Goal: Contribute content

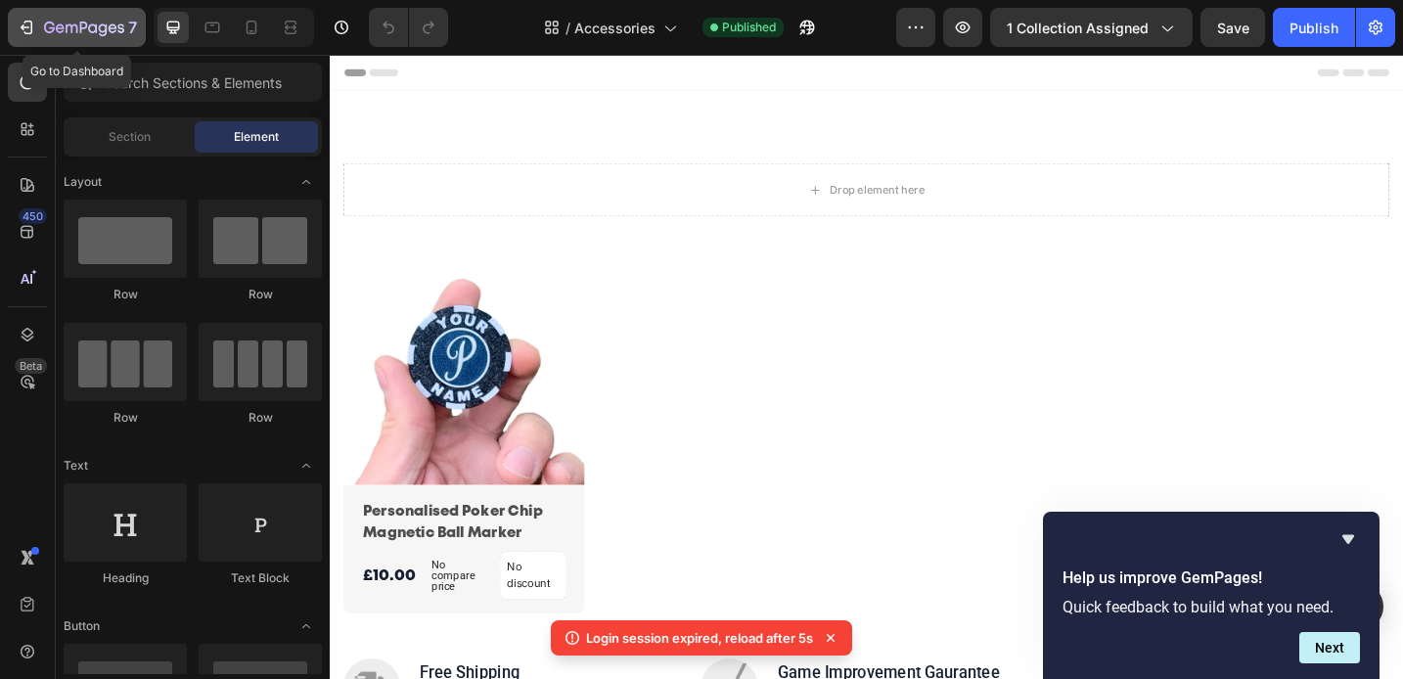
click at [28, 23] on icon "button" at bounding box center [27, 28] width 20 height 20
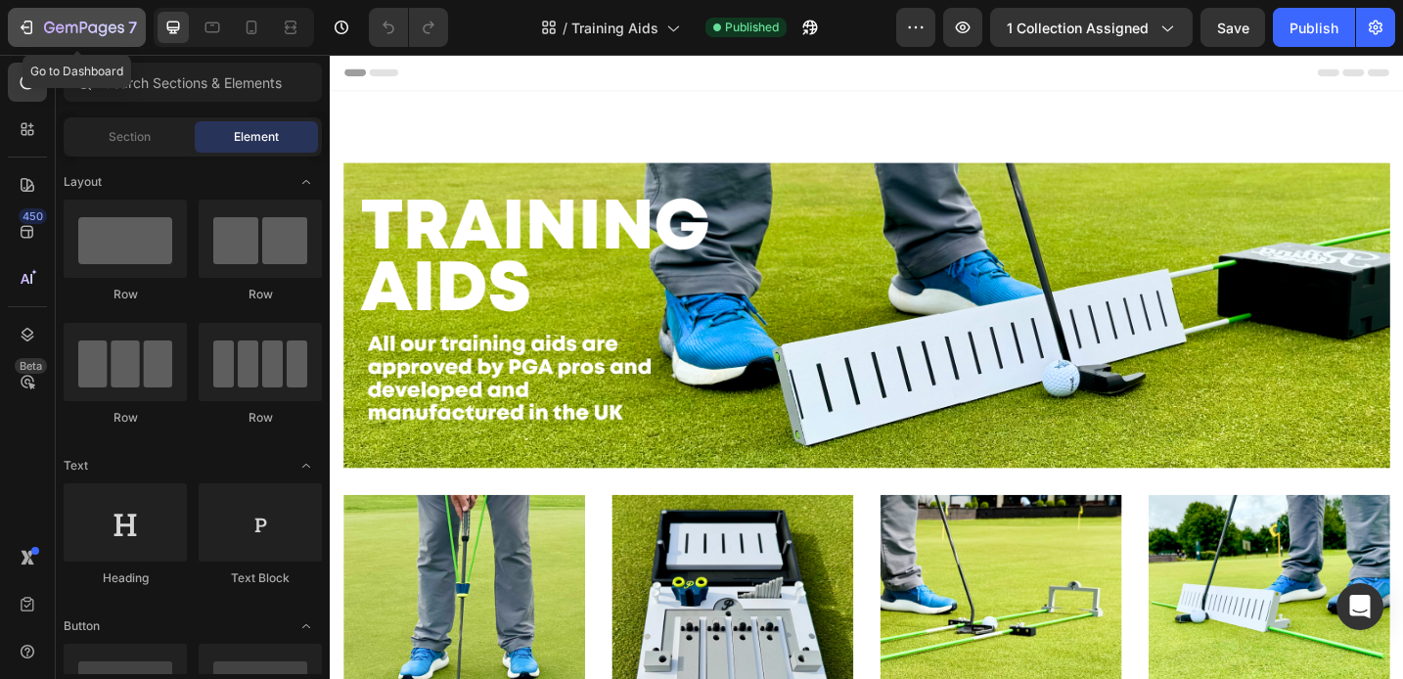
click at [109, 38] on div "7" at bounding box center [90, 27] width 93 height 23
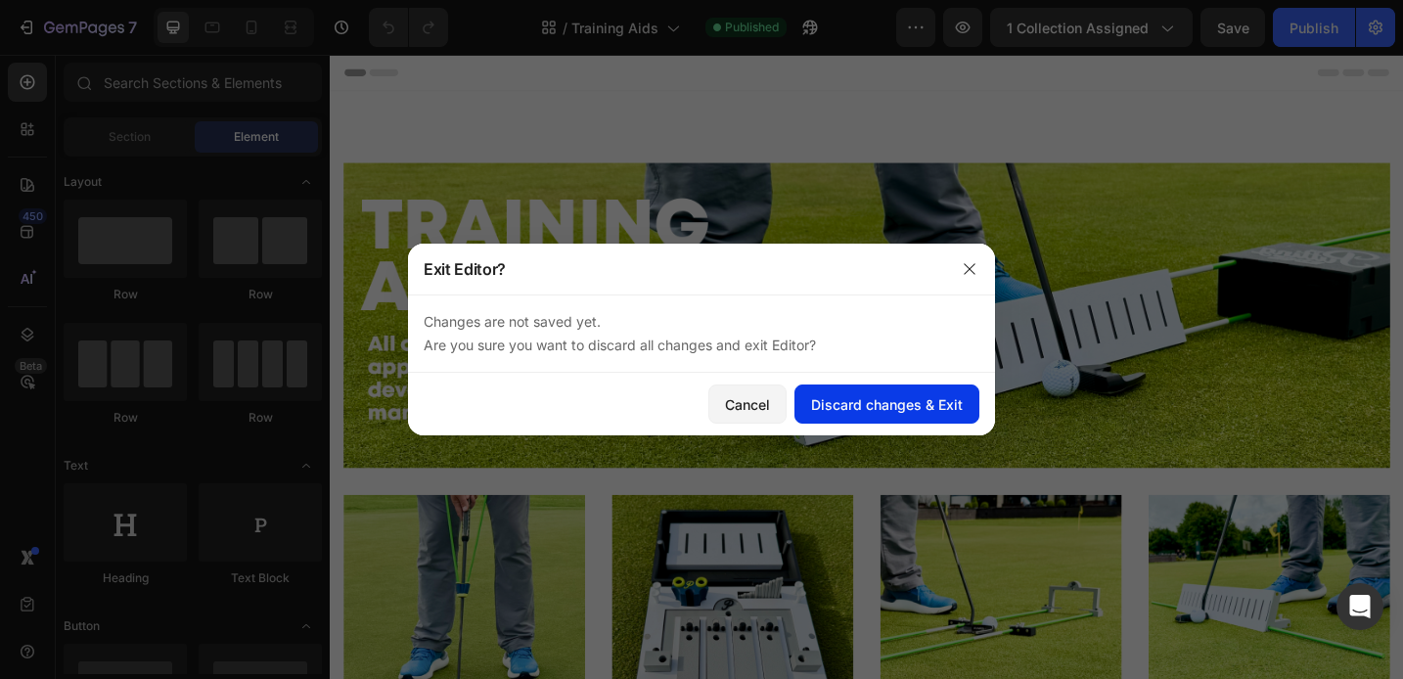
click at [846, 407] on div "Discard changes & Exit" at bounding box center [887, 404] width 152 height 21
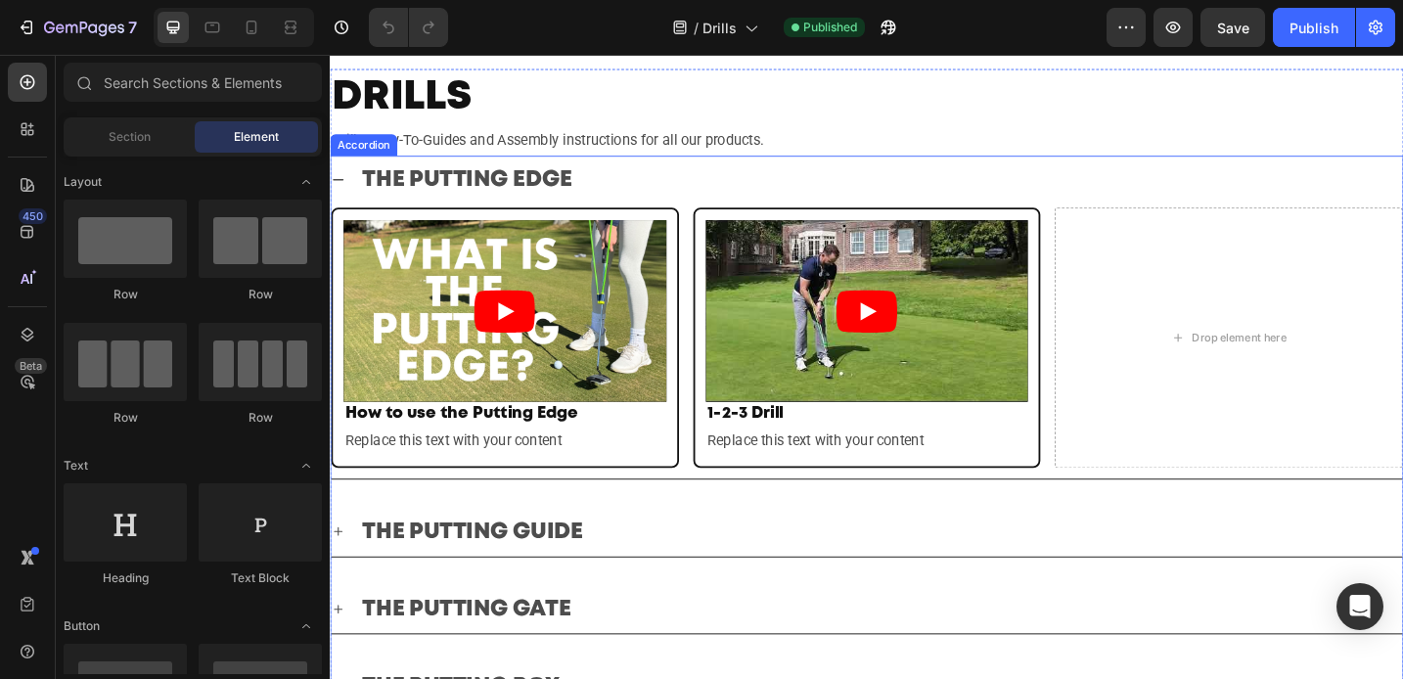
scroll to position [62, 0]
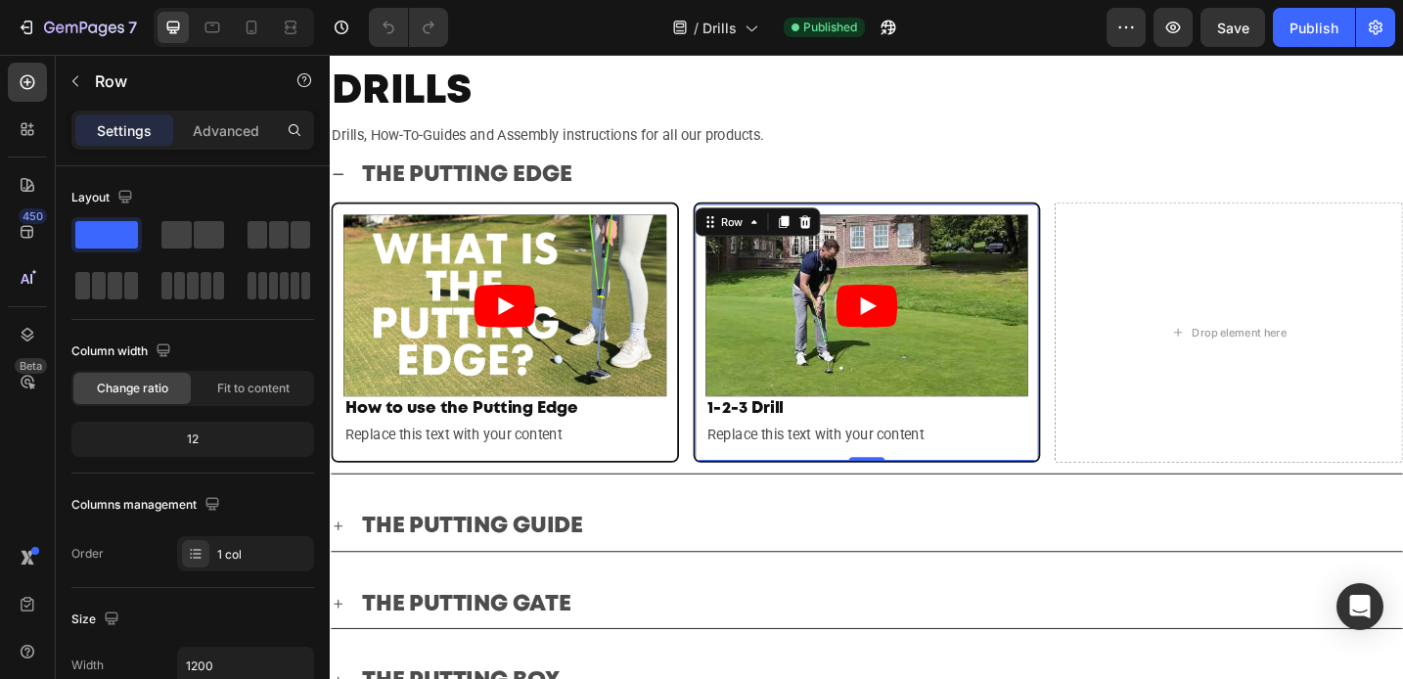
click at [1087, 489] on div "Video 1-2-3 Drill Heading Replace this text with your content Text Block Row 0" at bounding box center [917, 358] width 381 height 285
click at [825, 236] on icon at bounding box center [825, 238] width 11 height 14
click at [727, 477] on div "Video 1-2-3 Drill Heading Replace this text with your content Text Block Row 0" at bounding box center [917, 358] width 381 height 285
click at [818, 239] on icon at bounding box center [826, 238] width 16 height 16
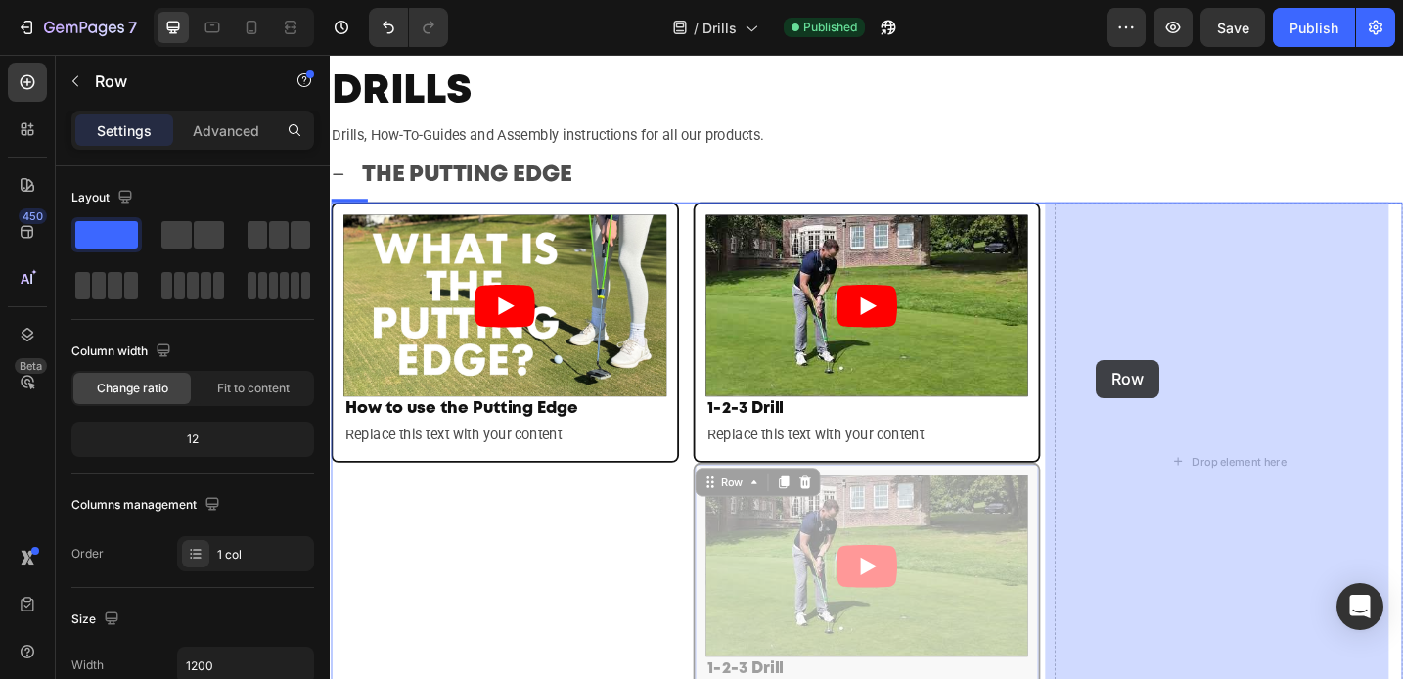
drag, startPoint x: 735, startPoint y: 522, endPoint x: 1168, endPoint y: 388, distance: 453.5
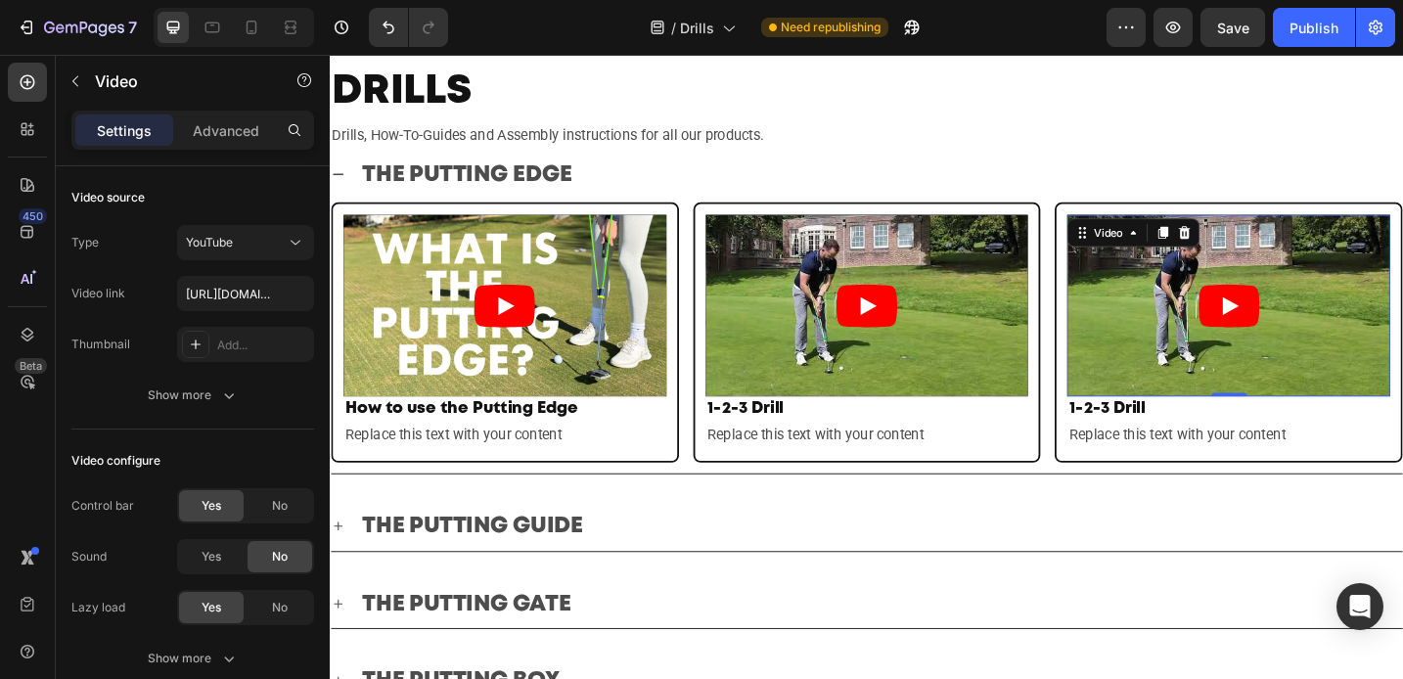
click at [1207, 388] on article at bounding box center [1312, 329] width 353 height 199
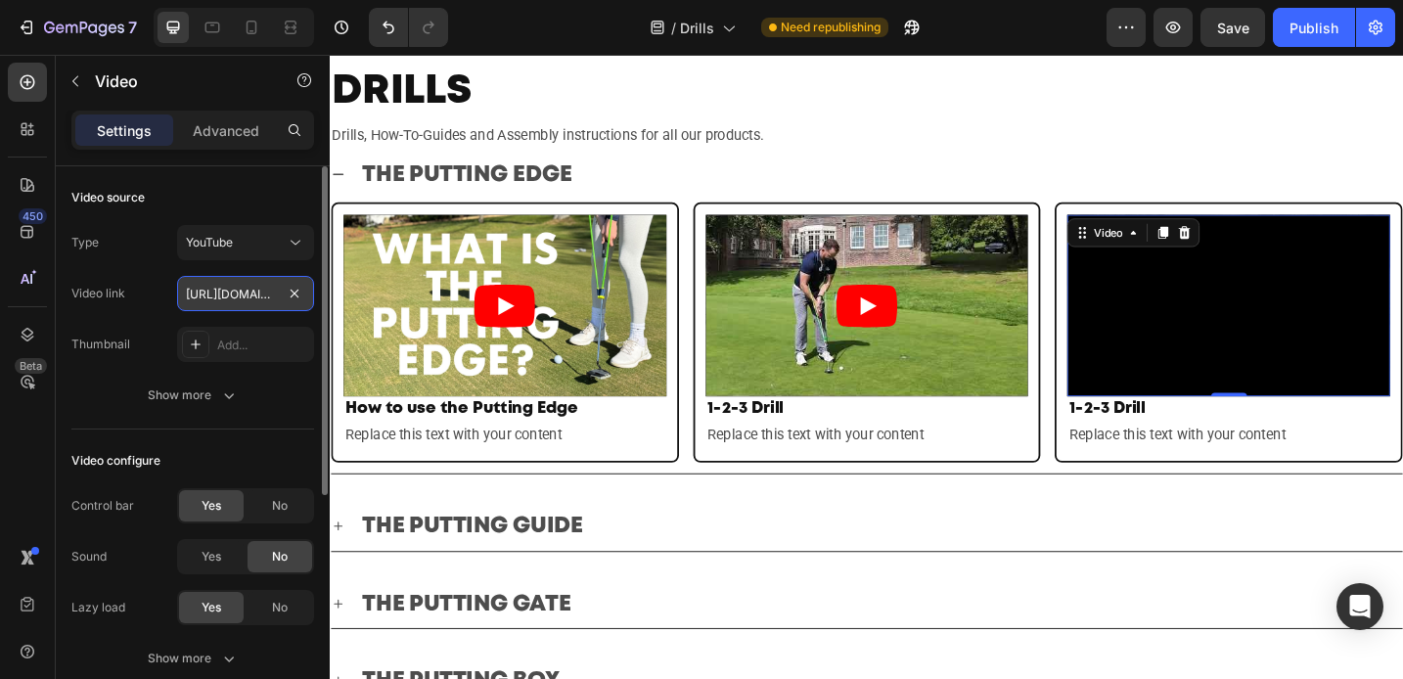
click at [228, 288] on input "https://youtu.be/yNLPCg0pKeM" at bounding box center [245, 293] width 137 height 35
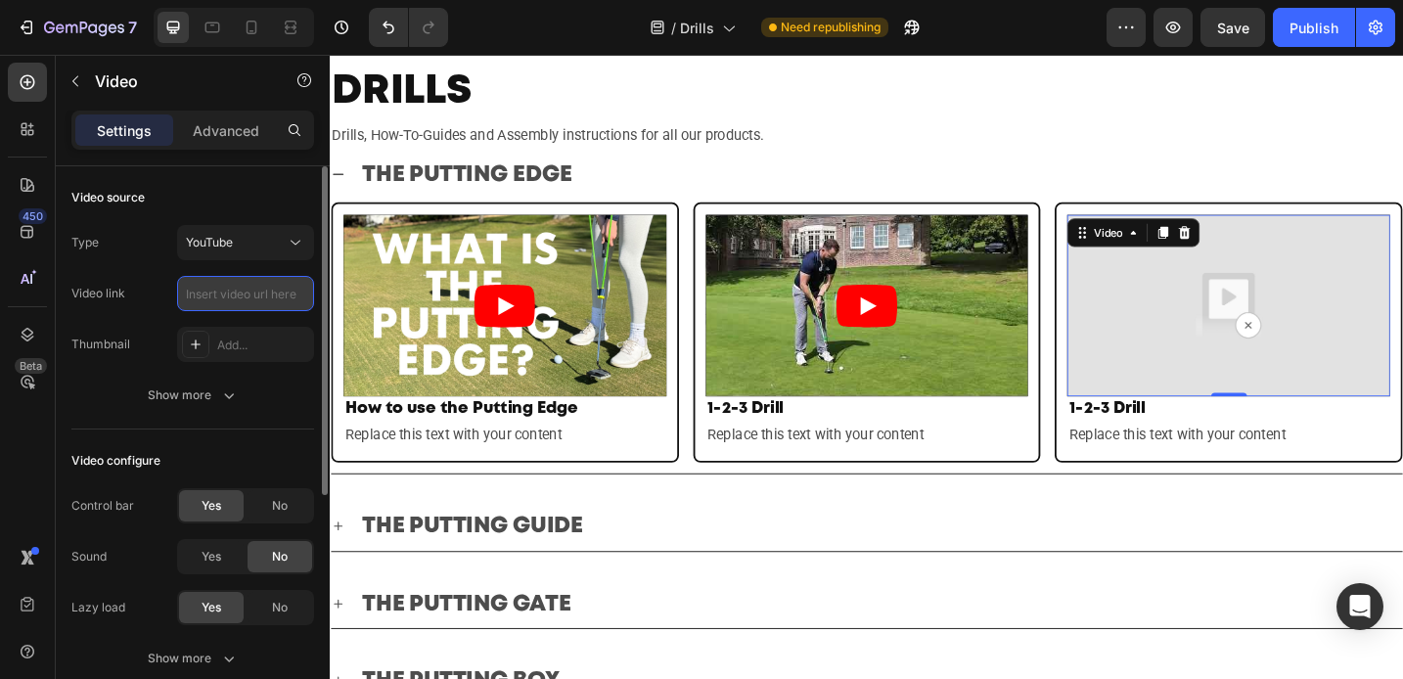
paste input "https://youtu.be/L8K8cpMOPD0"
type input "https://youtu.be/L8K8cpMOPD0"
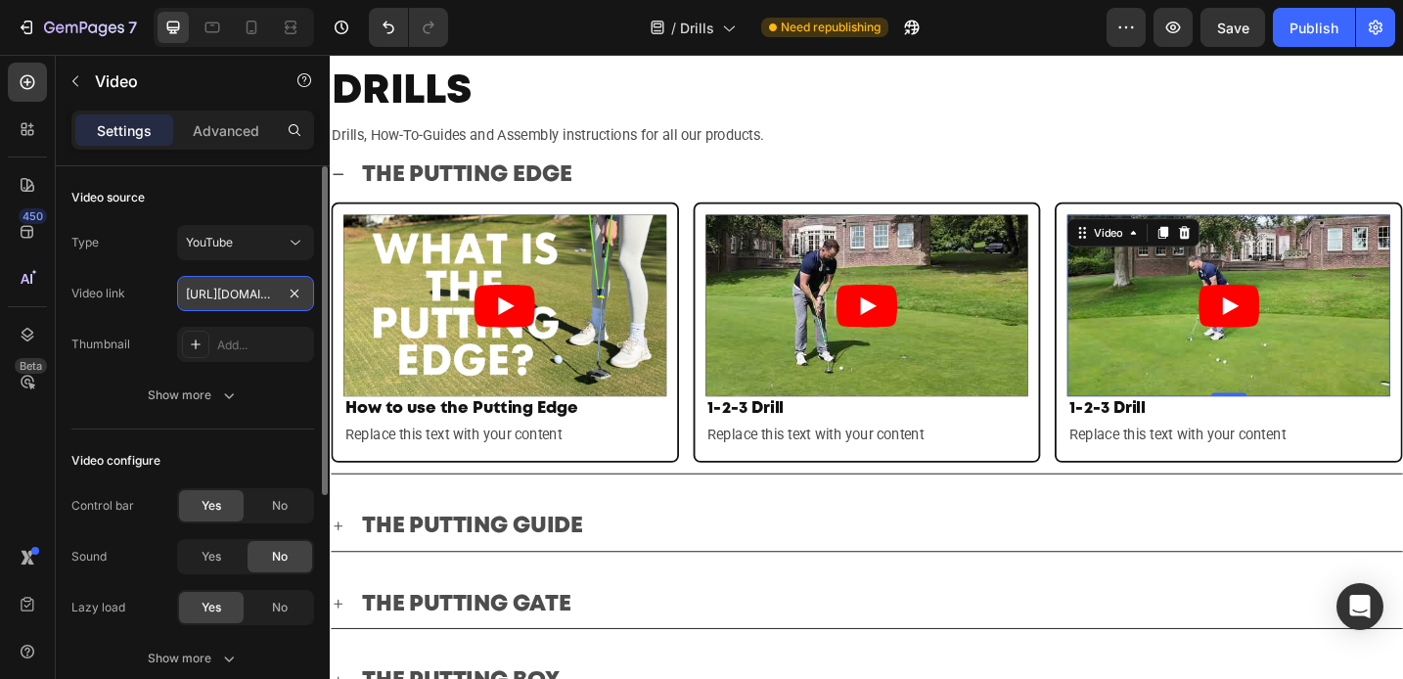
scroll to position [0, 90]
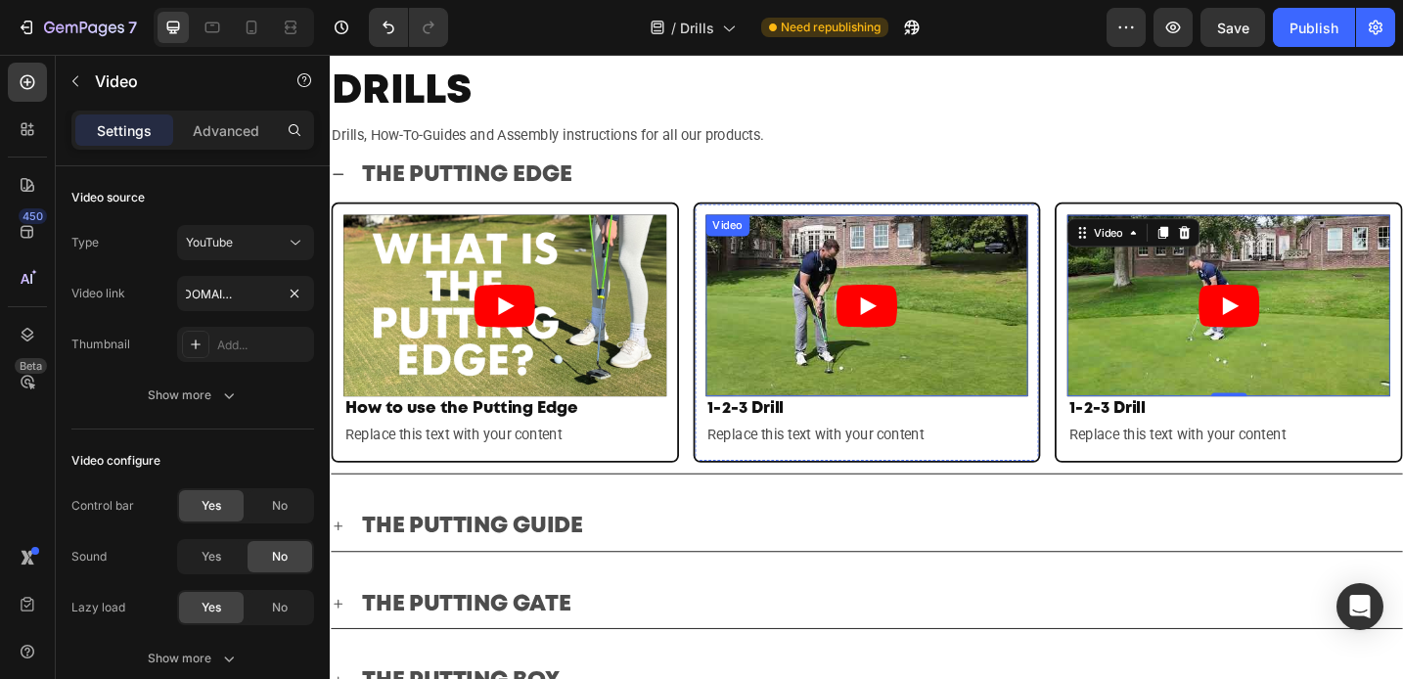
click at [817, 342] on article at bounding box center [917, 329] width 353 height 199
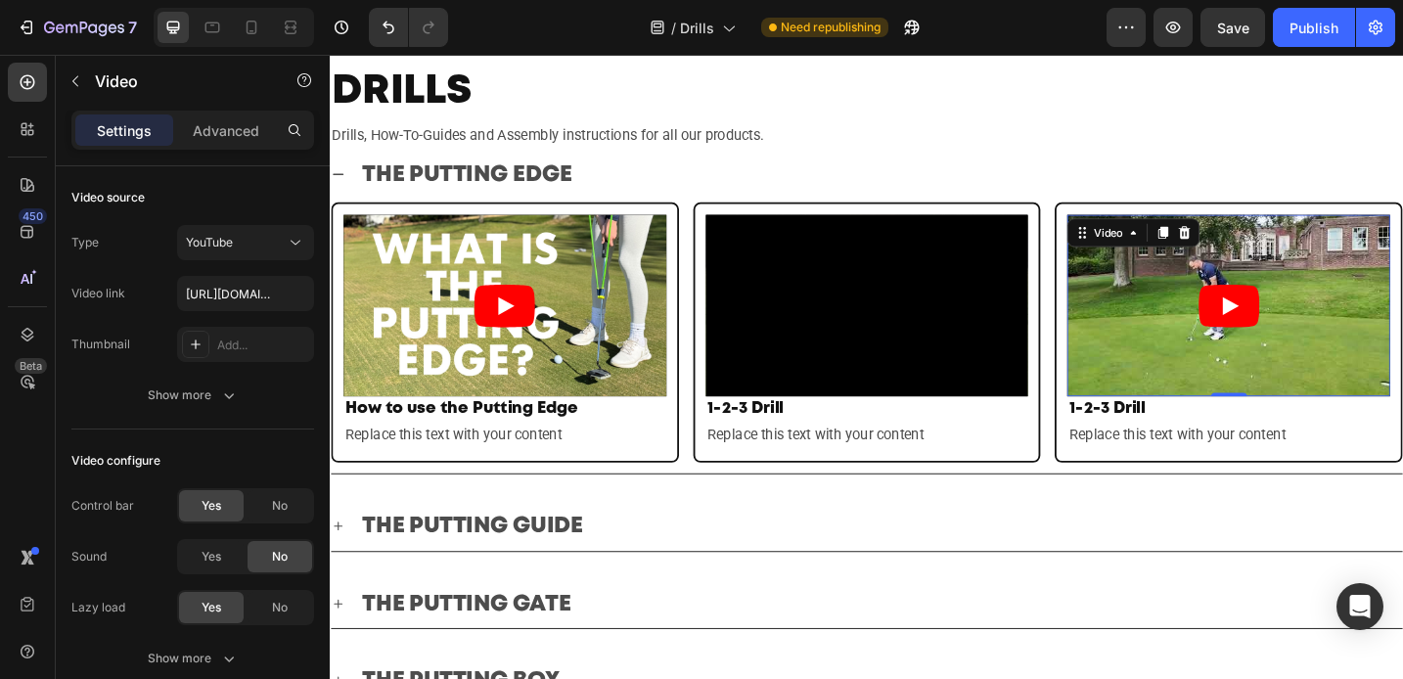
click at [1210, 388] on article at bounding box center [1312, 329] width 353 height 199
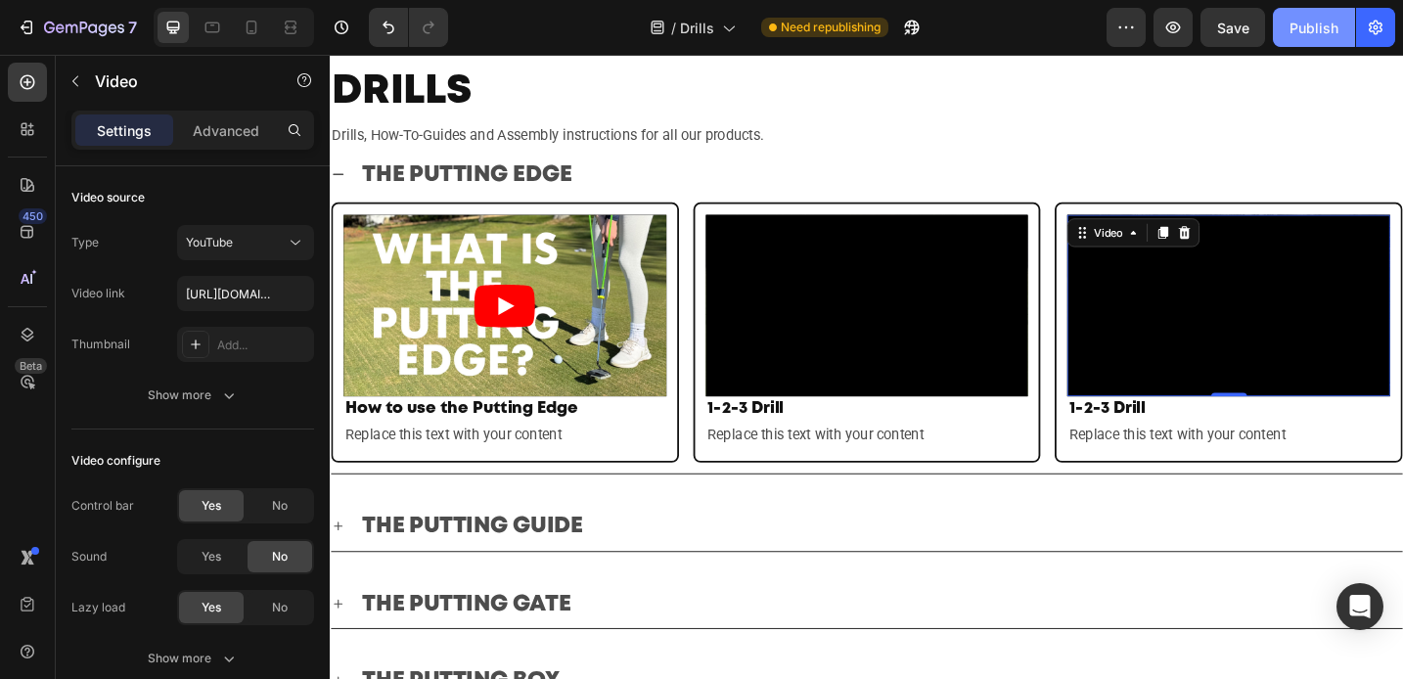
click at [1302, 27] on div "Publish" at bounding box center [1314, 28] width 49 height 21
click at [1324, 18] on div "Publish" at bounding box center [1314, 28] width 49 height 21
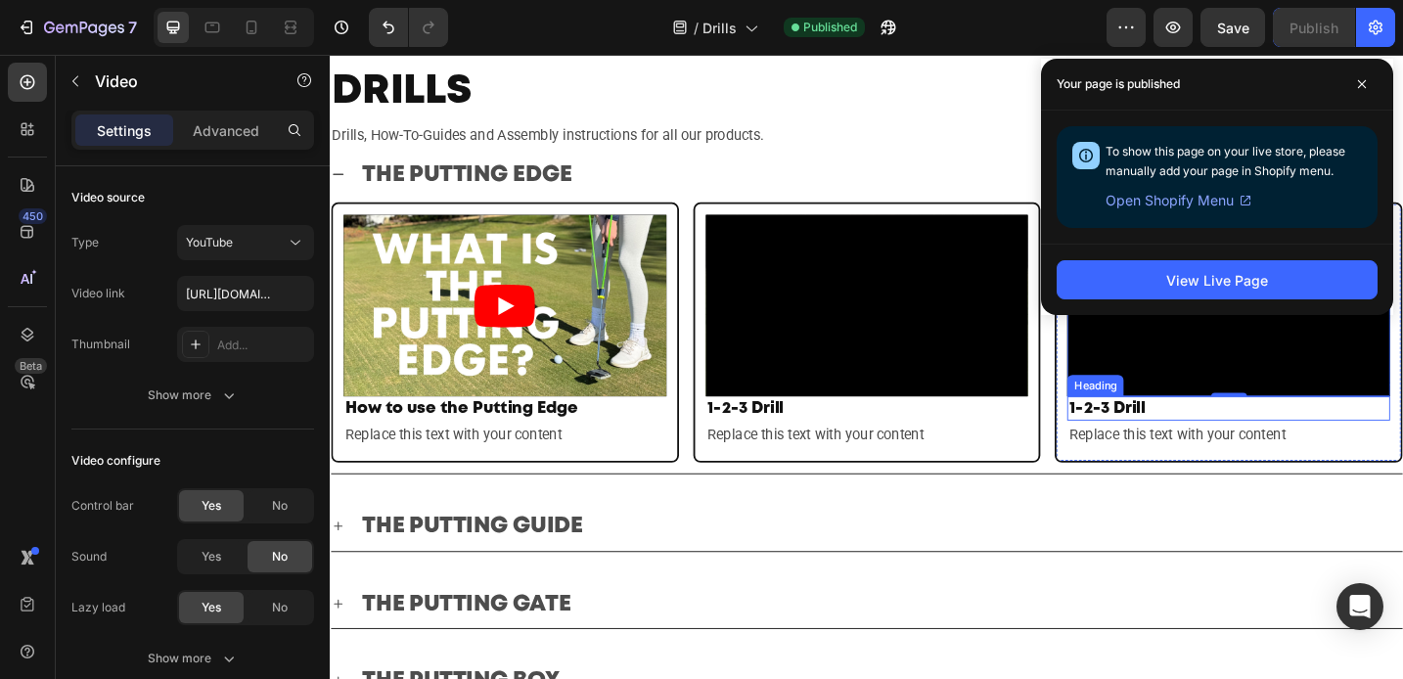
click at [1197, 448] on h2 "1-2-3 Drill" at bounding box center [1312, 442] width 353 height 26
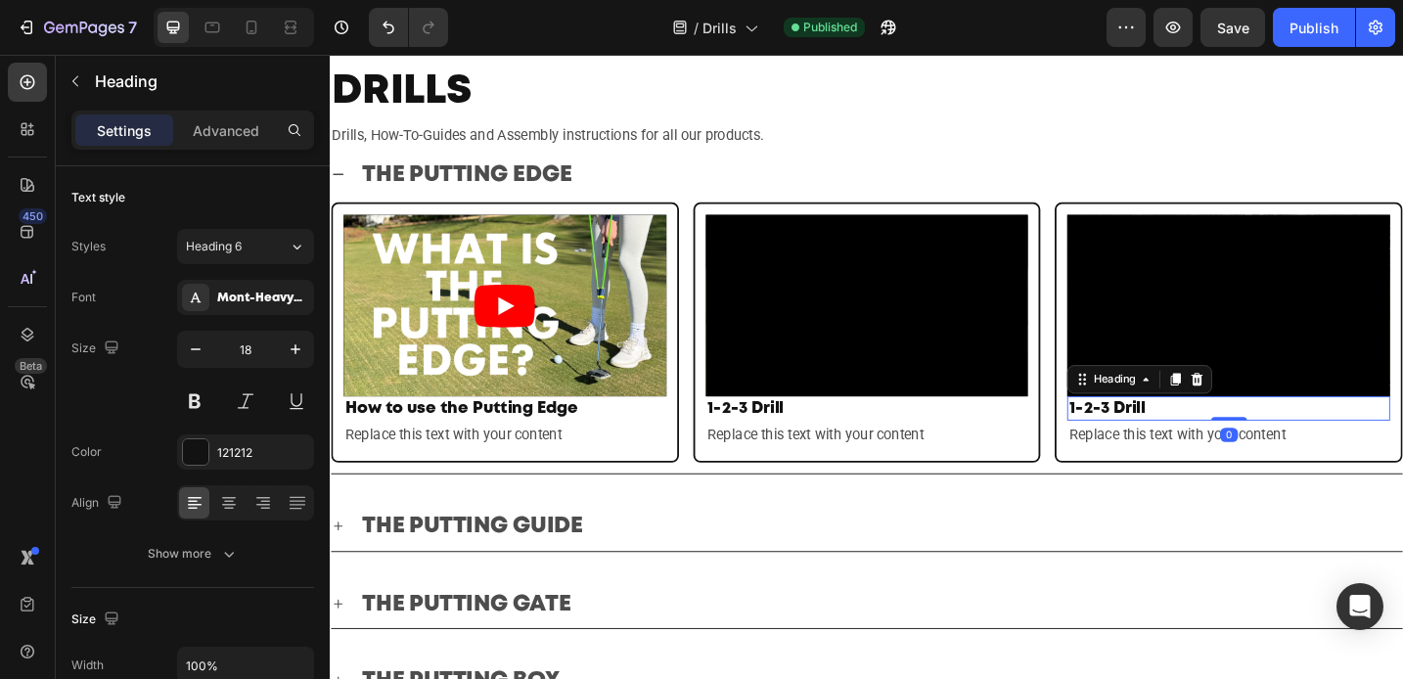
click at [1213, 438] on h2 "1-2-3 Drill" at bounding box center [1312, 442] width 353 height 26
click at [1213, 438] on p "1-2-3 Drill" at bounding box center [1312, 442] width 349 height 23
click at [1189, 434] on p "1-2-3 Drill" at bounding box center [1312, 442] width 349 height 23
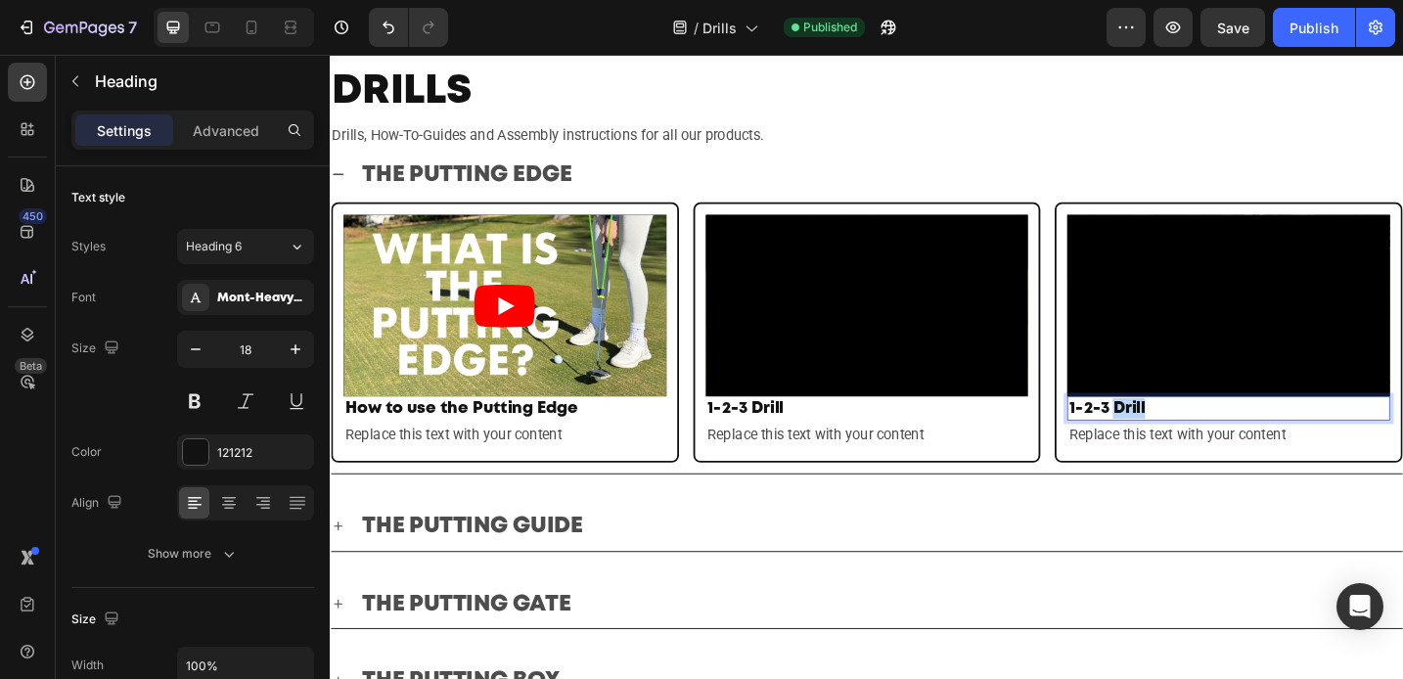
click at [1189, 434] on p "1-2-3 Drill" at bounding box center [1312, 442] width 349 height 23
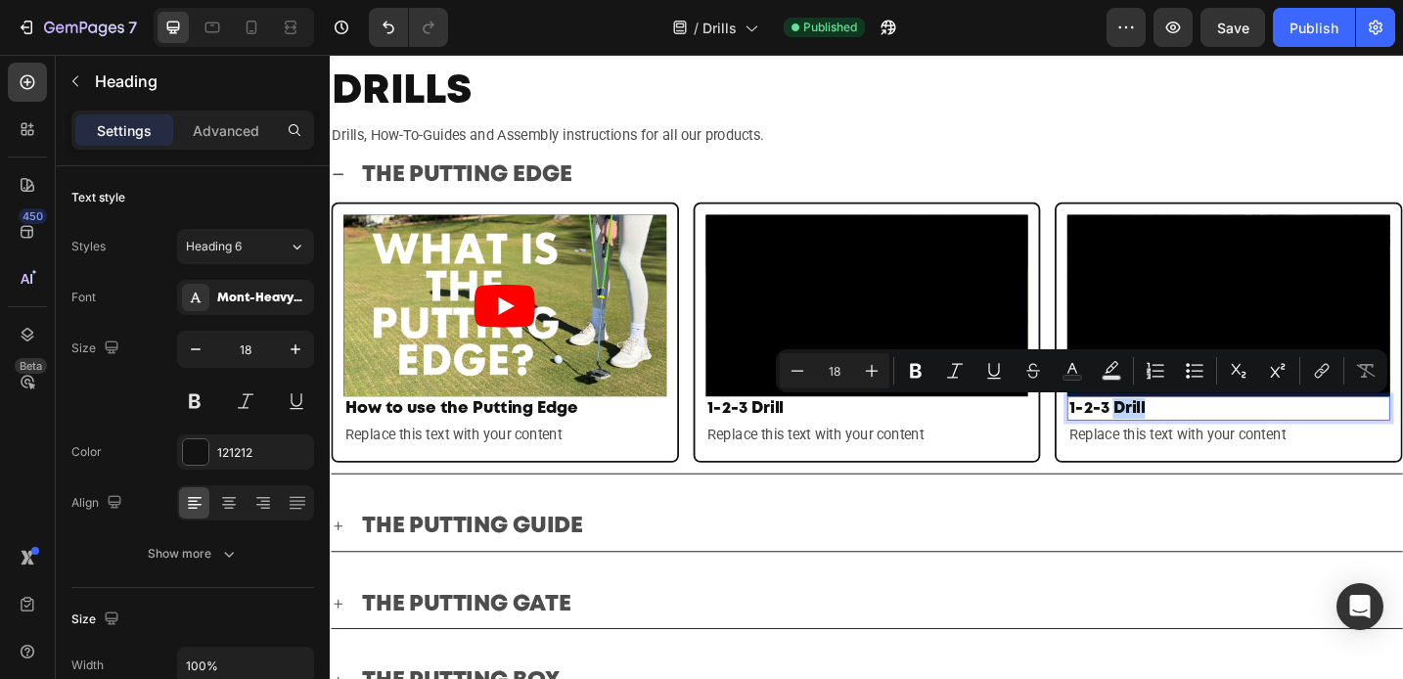
click at [1219, 437] on p "1-2-3 Drill" at bounding box center [1312, 442] width 349 height 23
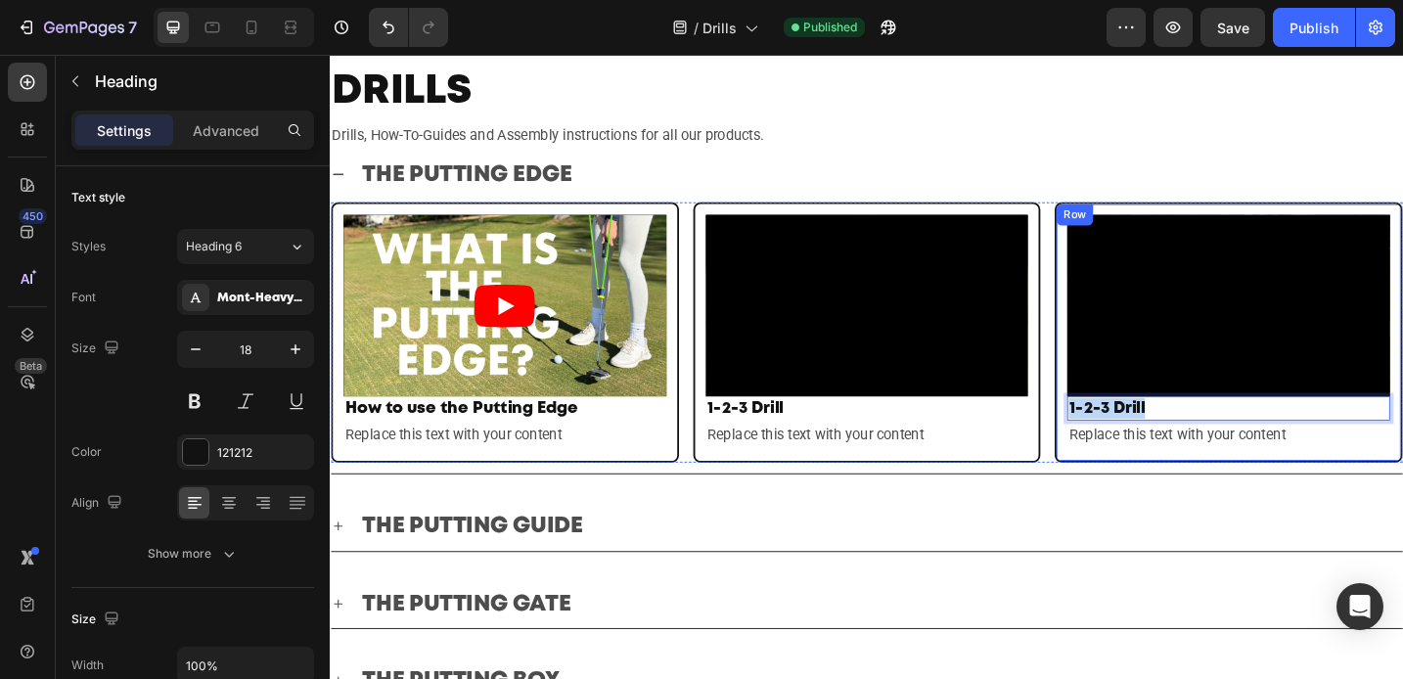
drag, startPoint x: 1219, startPoint y: 437, endPoint x: 1121, endPoint y: 440, distance: 97.9
click at [1122, 440] on div "Video 1-2-3 Drill Heading 0 Replace this text with your content Text Block Row" at bounding box center [1312, 358] width 381 height 285
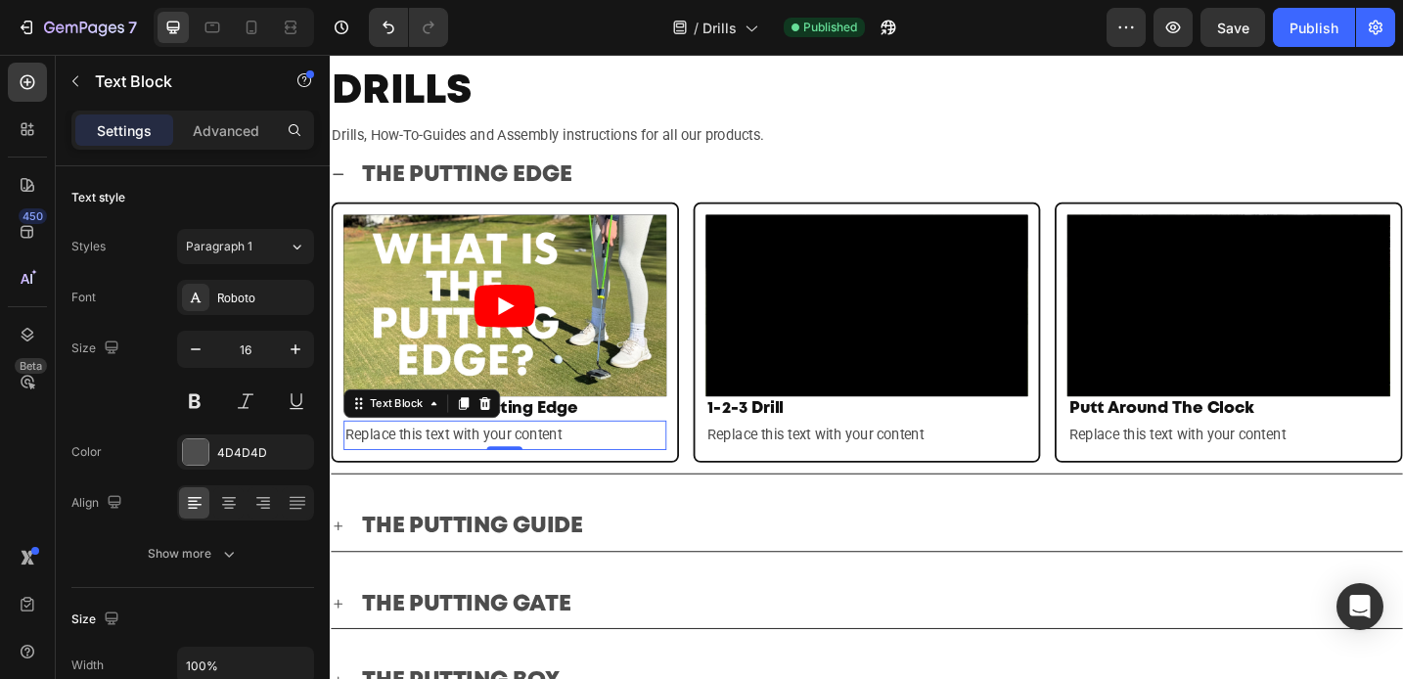
click at [473, 467] on div "Replace this text with your content" at bounding box center [520, 471] width 353 height 32
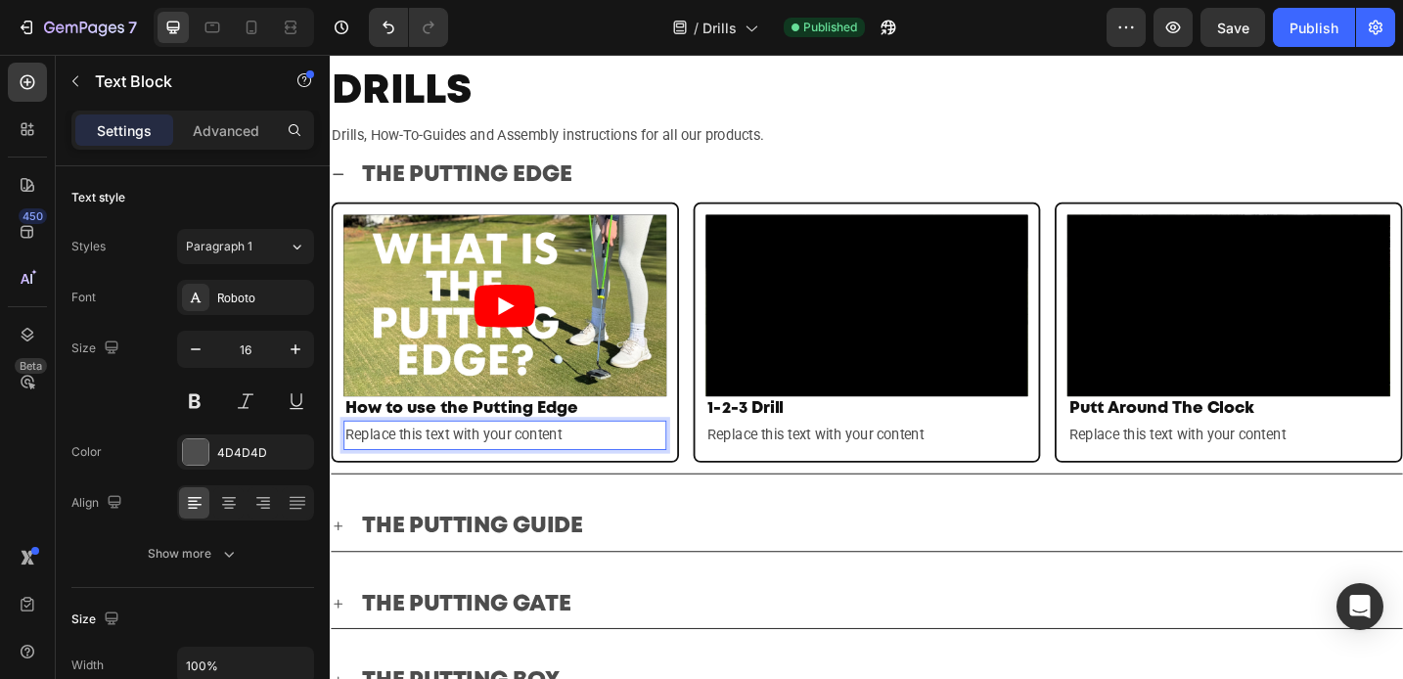
click at [596, 466] on div "Replace this text with your content" at bounding box center [520, 471] width 353 height 32
click at [596, 466] on p "Replace this text with your content" at bounding box center [520, 471] width 349 height 28
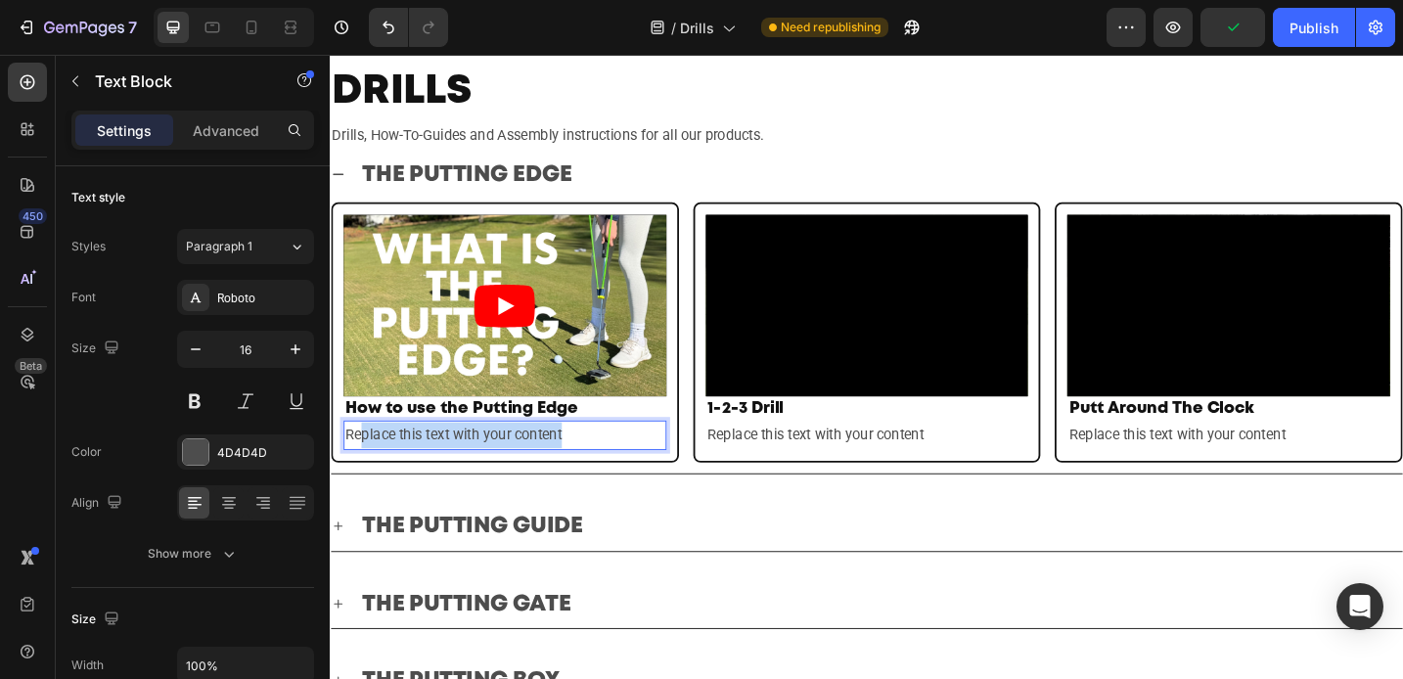
drag, startPoint x: 596, startPoint y: 466, endPoint x: 363, endPoint y: 456, distance: 233.1
click at [363, 457] on p "Replace this text with your content" at bounding box center [520, 471] width 349 height 28
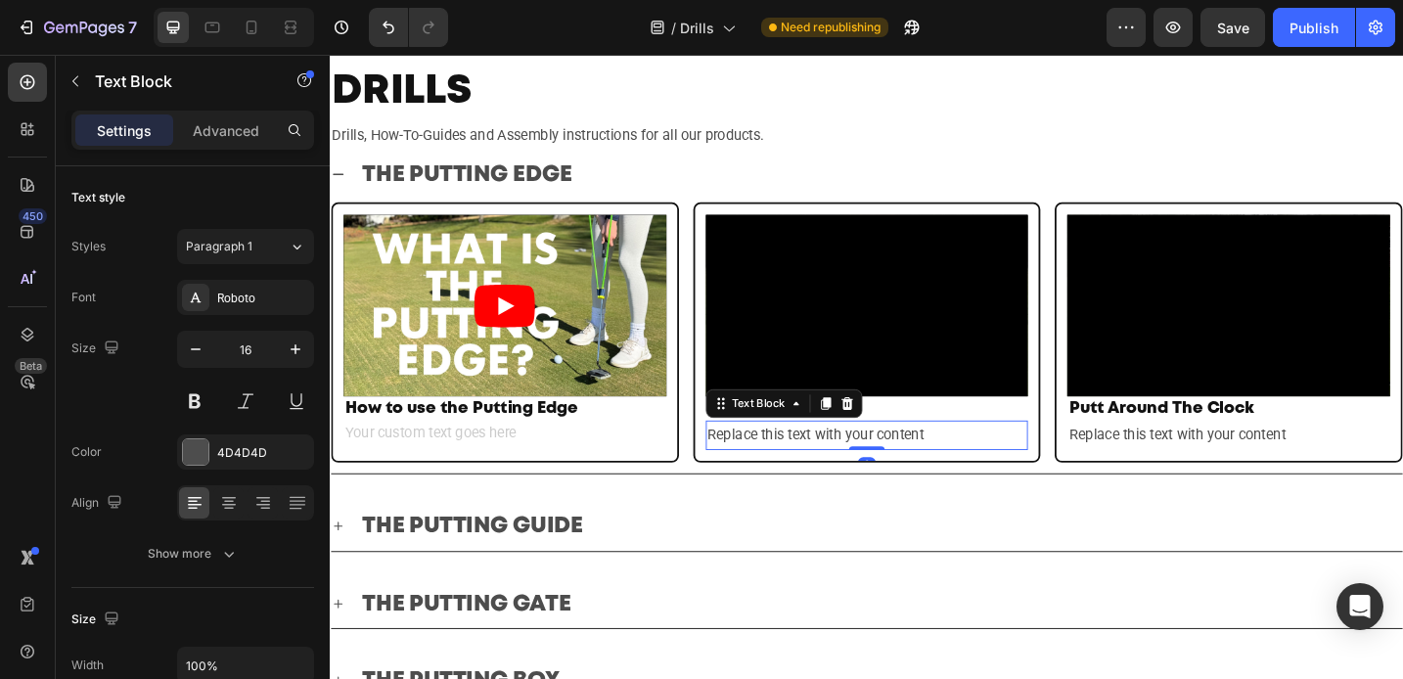
click at [821, 467] on div "Replace this text with your content" at bounding box center [917, 471] width 353 height 32
click at [1001, 466] on div "Replace this text with your content" at bounding box center [917, 471] width 353 height 32
click at [1001, 466] on p "Replace this text with your content" at bounding box center [917, 471] width 349 height 28
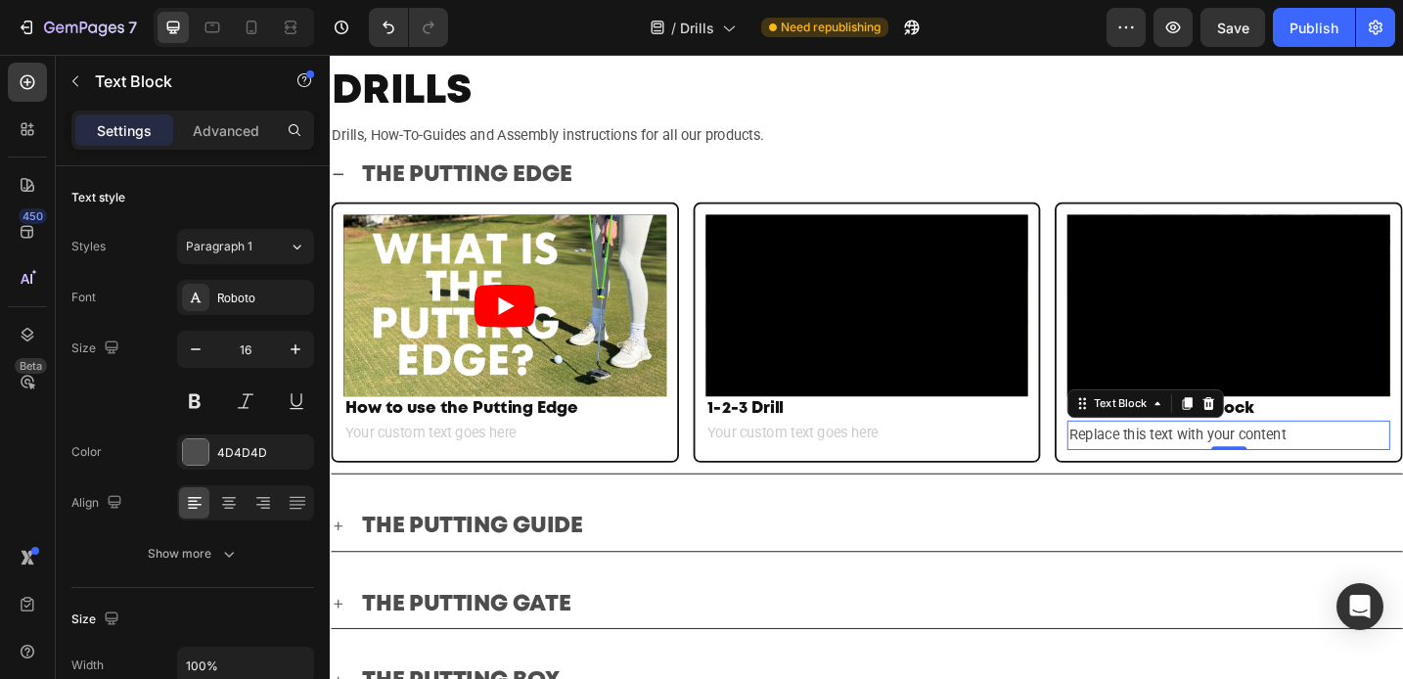
click at [1341, 475] on div "Replace this text with your content" at bounding box center [1312, 471] width 353 height 32
click at [1384, 461] on div "Replace this text with your content" at bounding box center [1312, 471] width 353 height 32
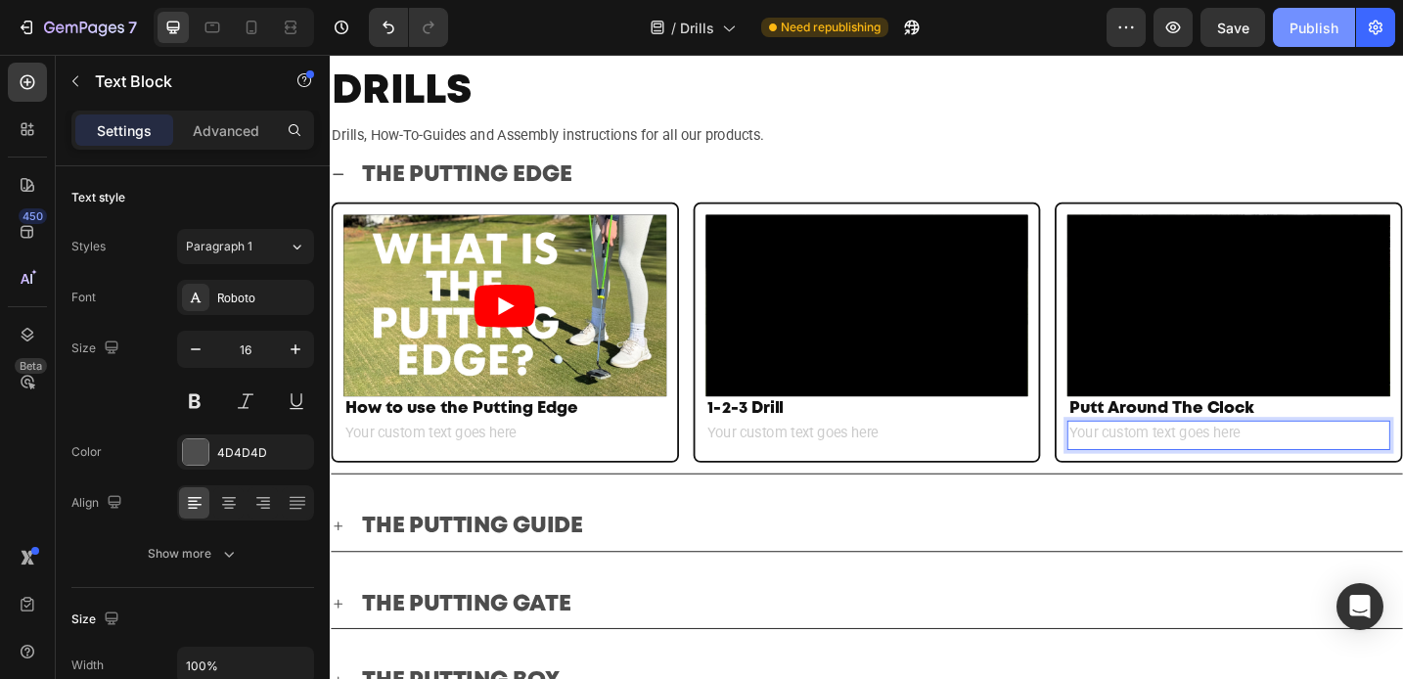
click at [1296, 27] on div "Publish" at bounding box center [1314, 28] width 49 height 21
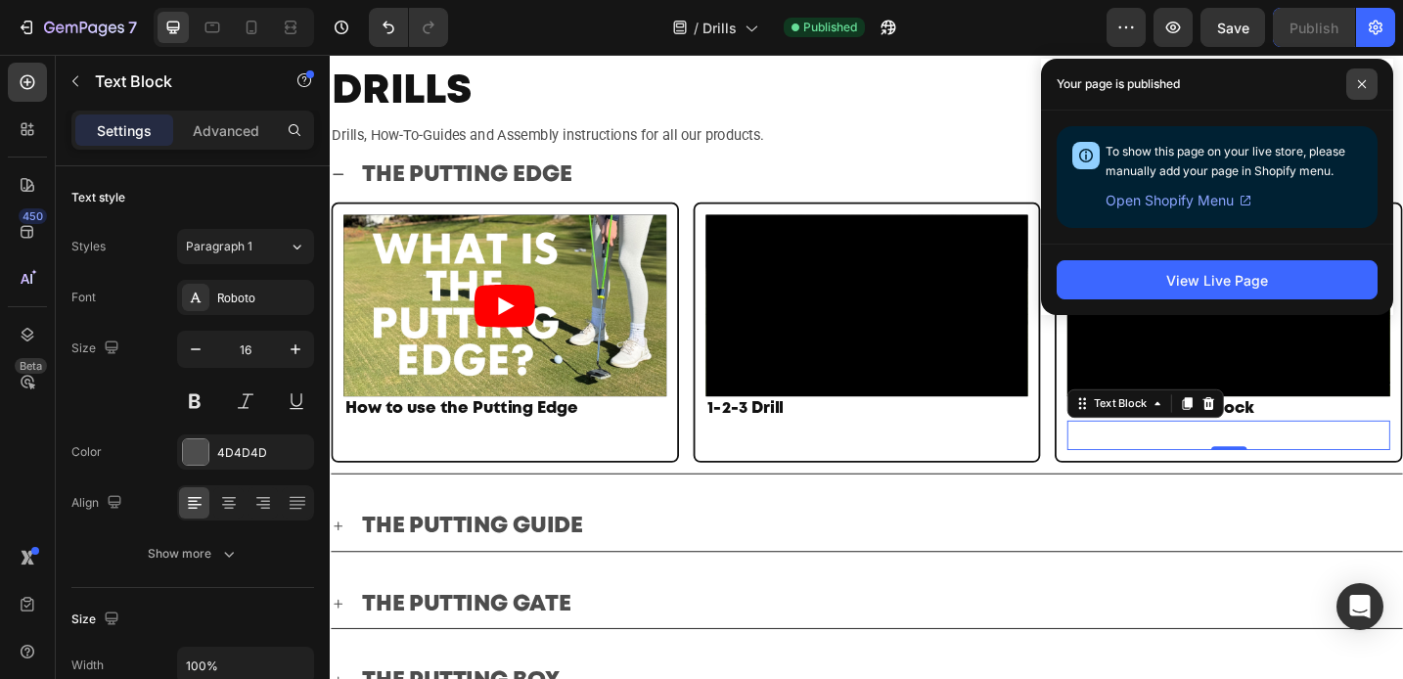
drag, startPoint x: 1365, startPoint y: 83, endPoint x: 747, endPoint y: 182, distance: 626.3
click at [1365, 83] on icon at bounding box center [1362, 84] width 10 height 10
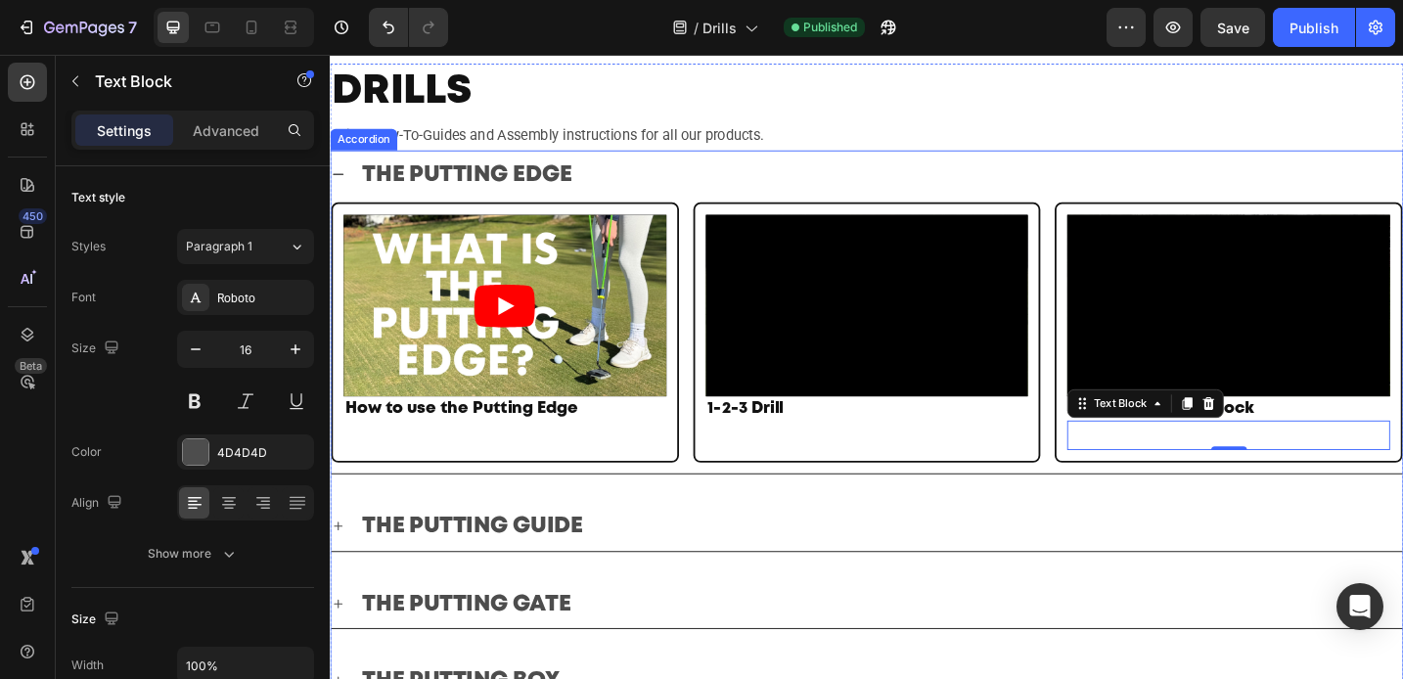
click at [341, 568] on icon at bounding box center [339, 572] width 10 height 10
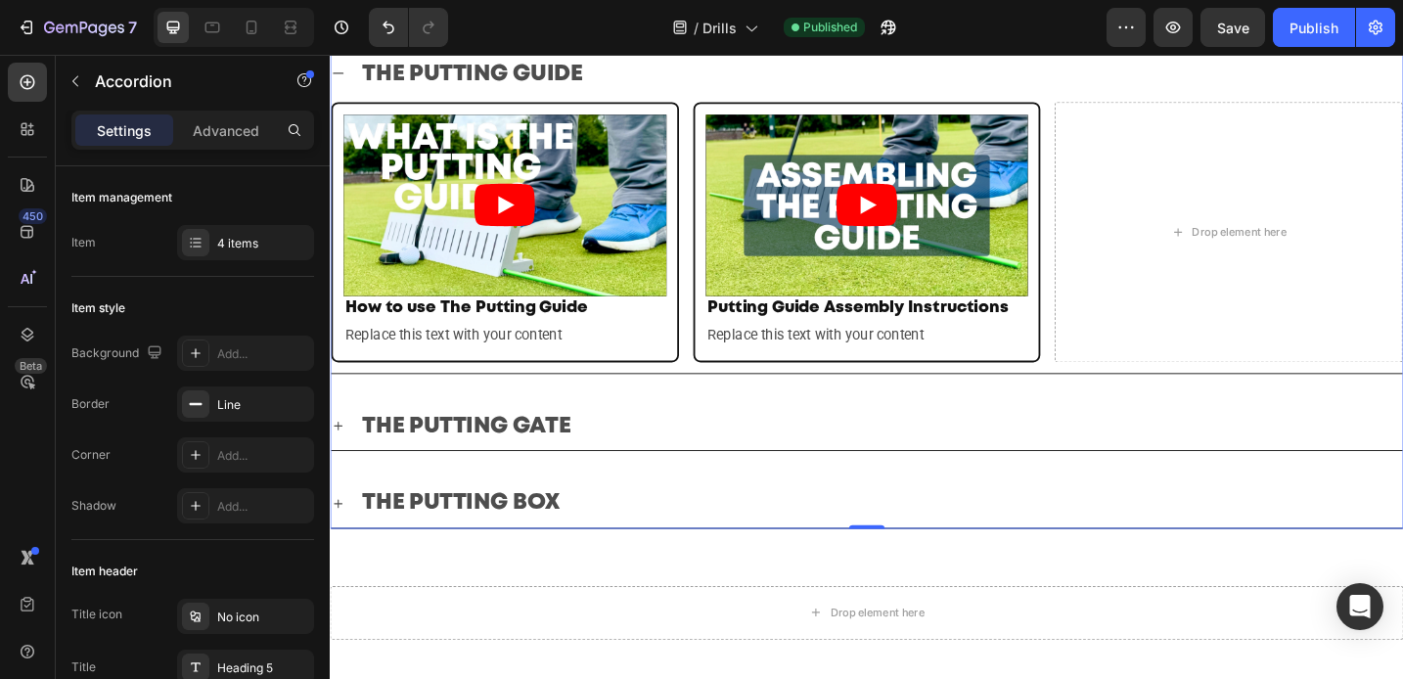
scroll to position [588, 0]
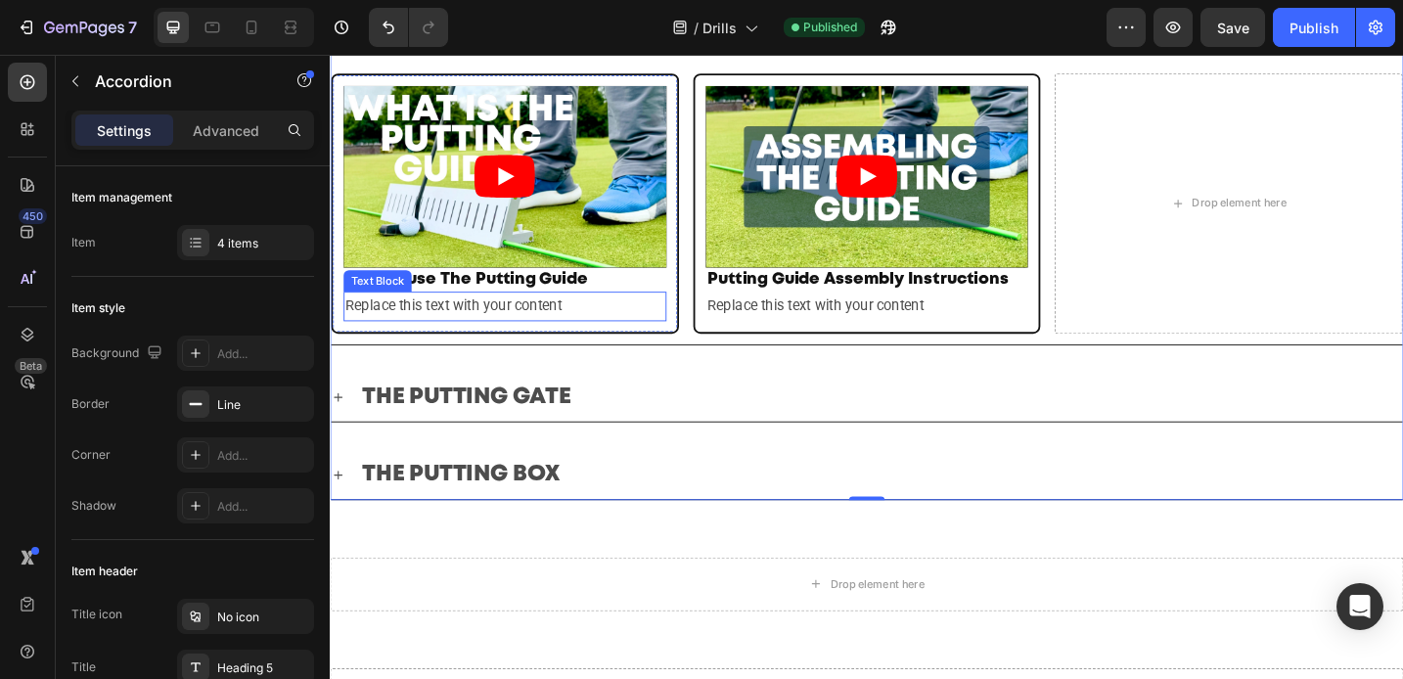
click at [589, 322] on div "Replace this text with your content" at bounding box center [520, 330] width 353 height 32
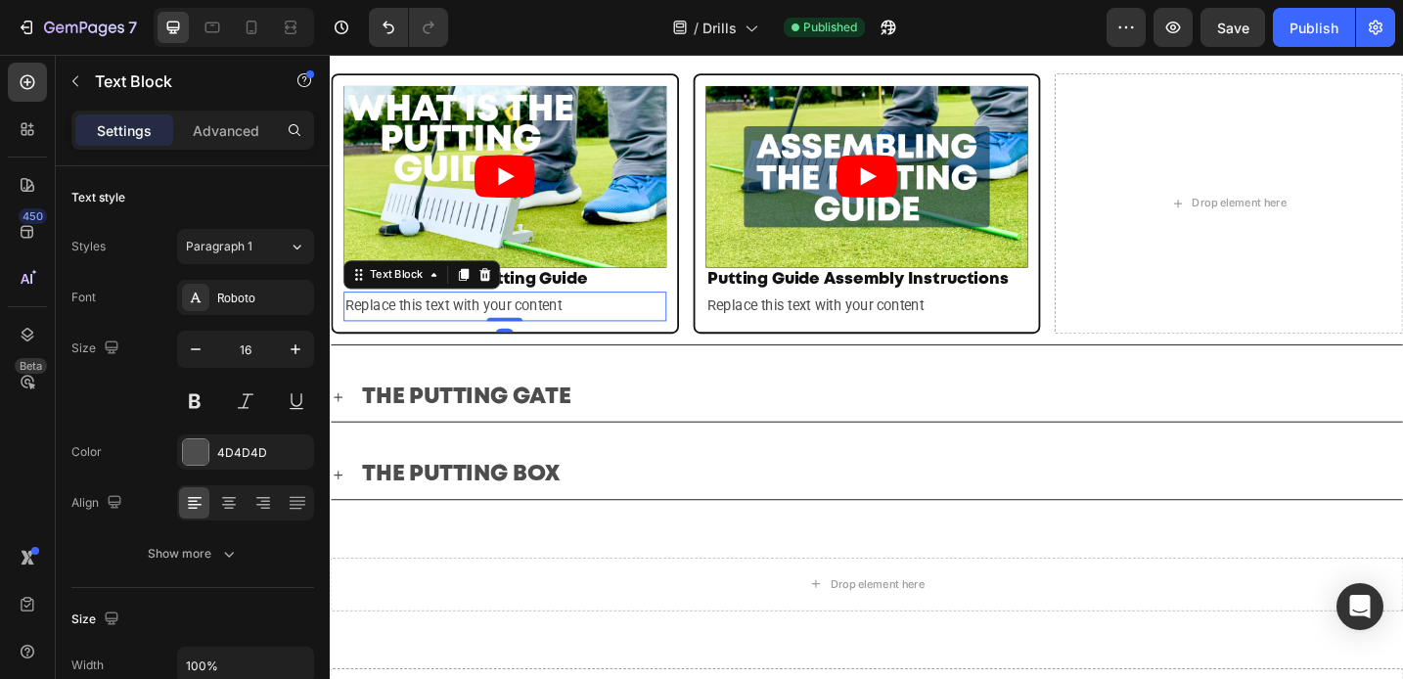
click at [598, 322] on div "Replace this text with your content" at bounding box center [520, 330] width 353 height 32
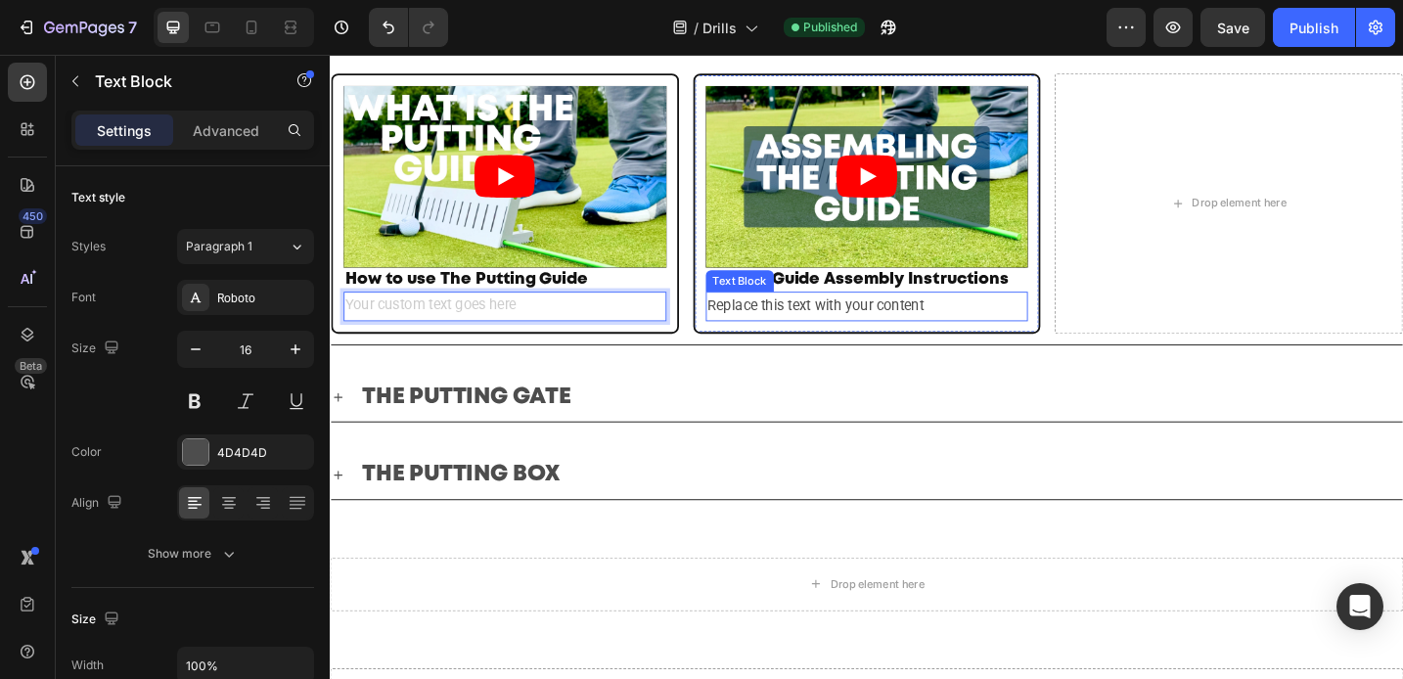
click at [758, 322] on div "Replace this text with your content" at bounding box center [917, 330] width 353 height 32
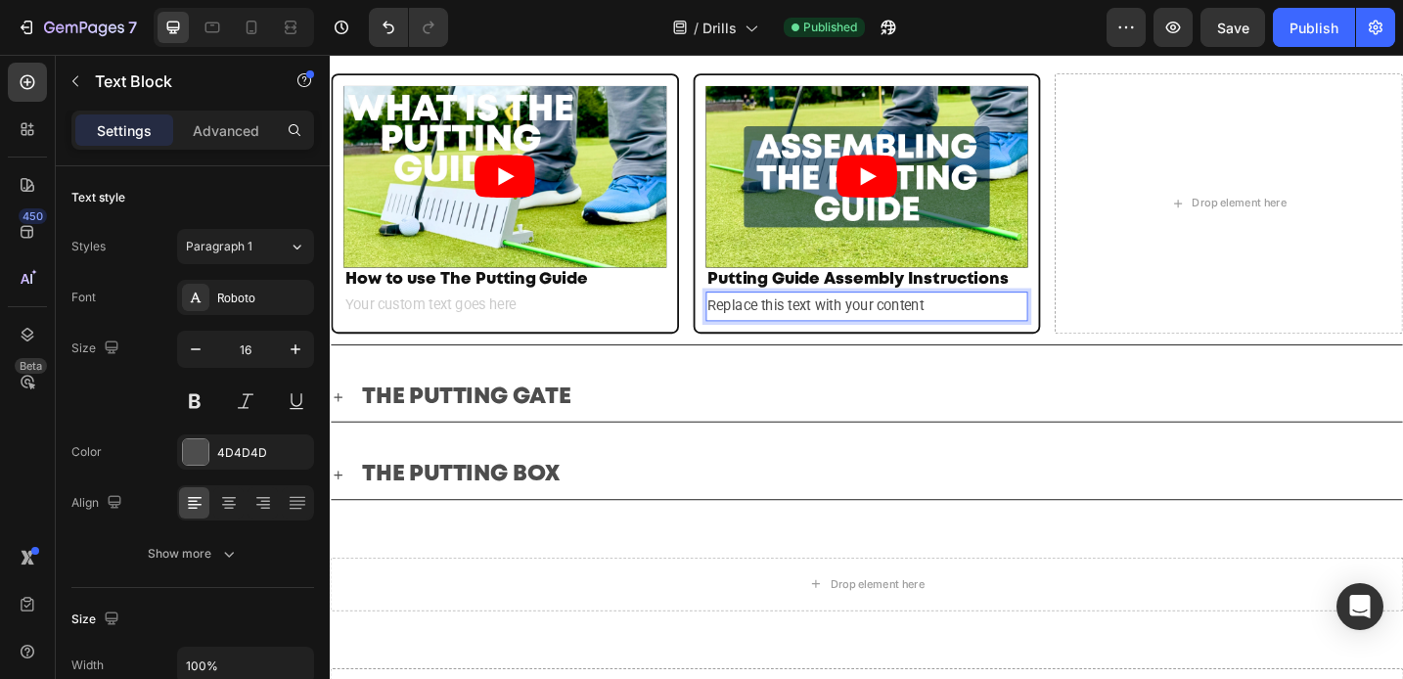
click at [983, 320] on div "Replace this text with your content" at bounding box center [917, 330] width 353 height 32
click at [342, 423] on icon at bounding box center [339, 430] width 16 height 16
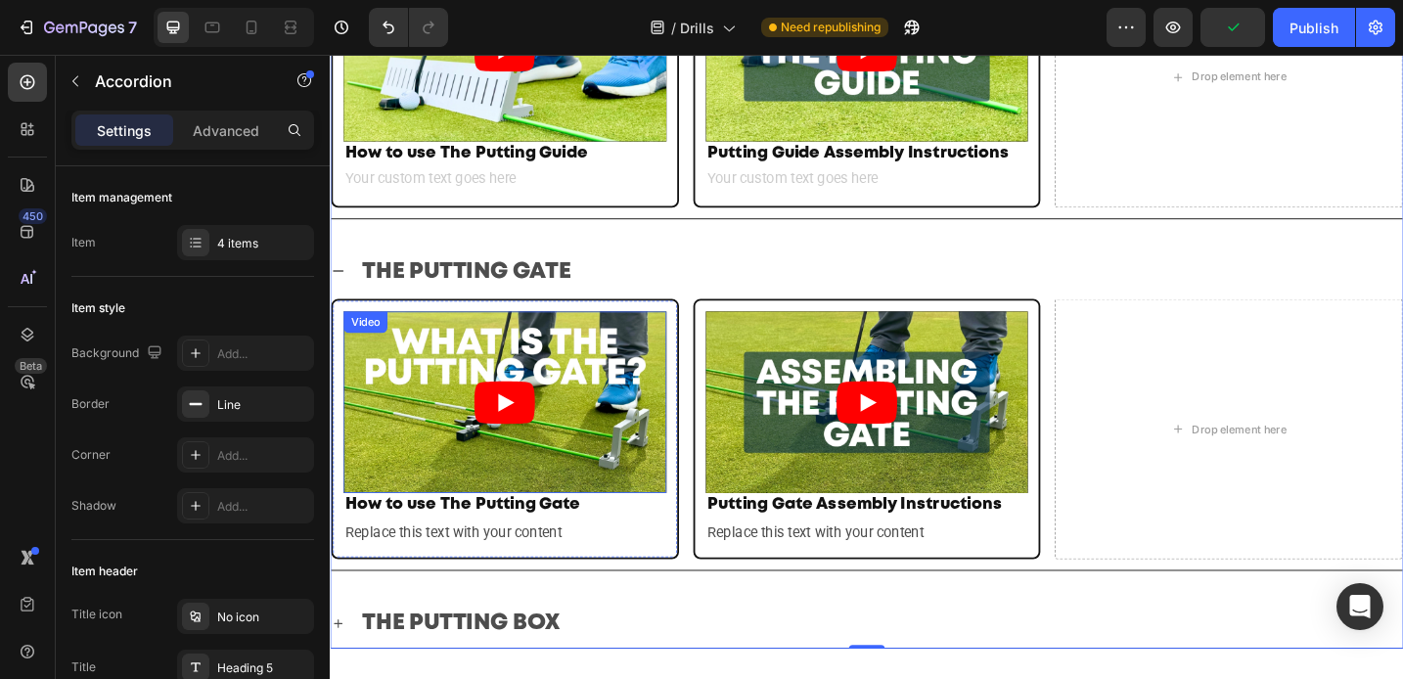
scroll to position [791, 0]
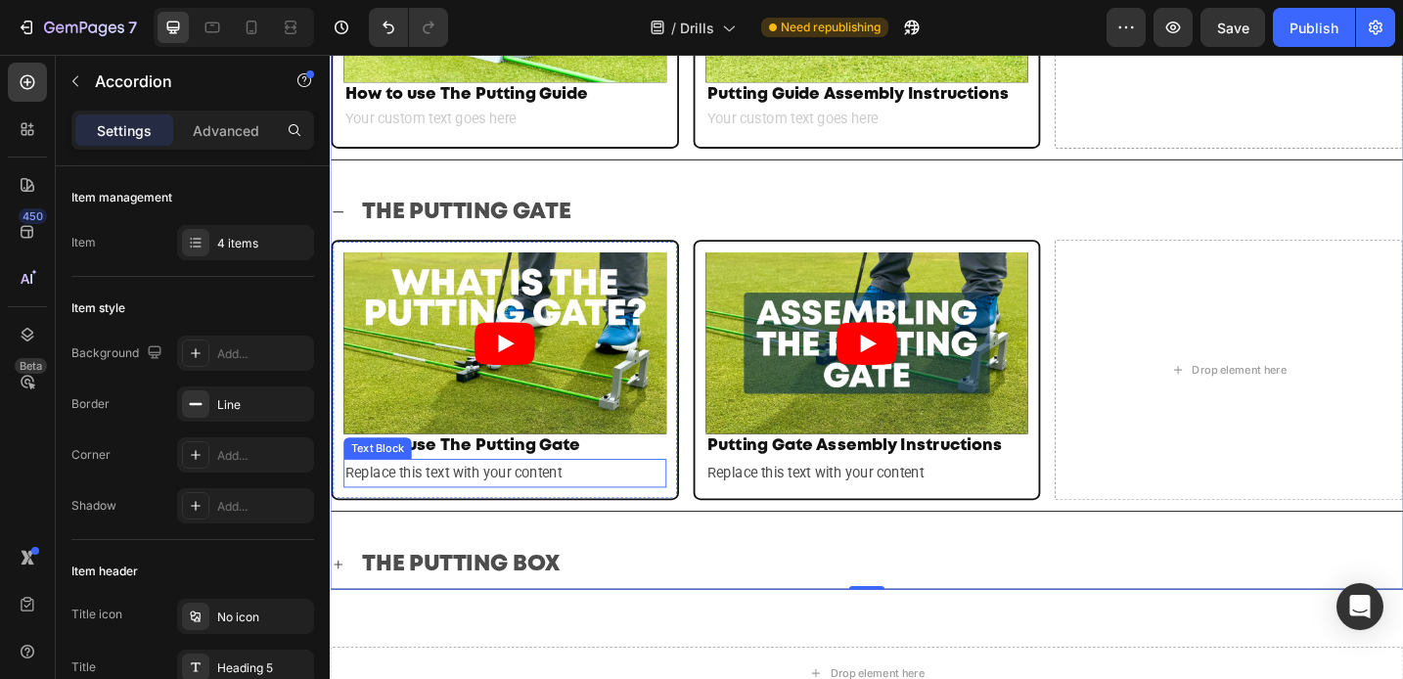
click at [576, 507] on div "Replace this text with your content" at bounding box center [520, 513] width 353 height 32
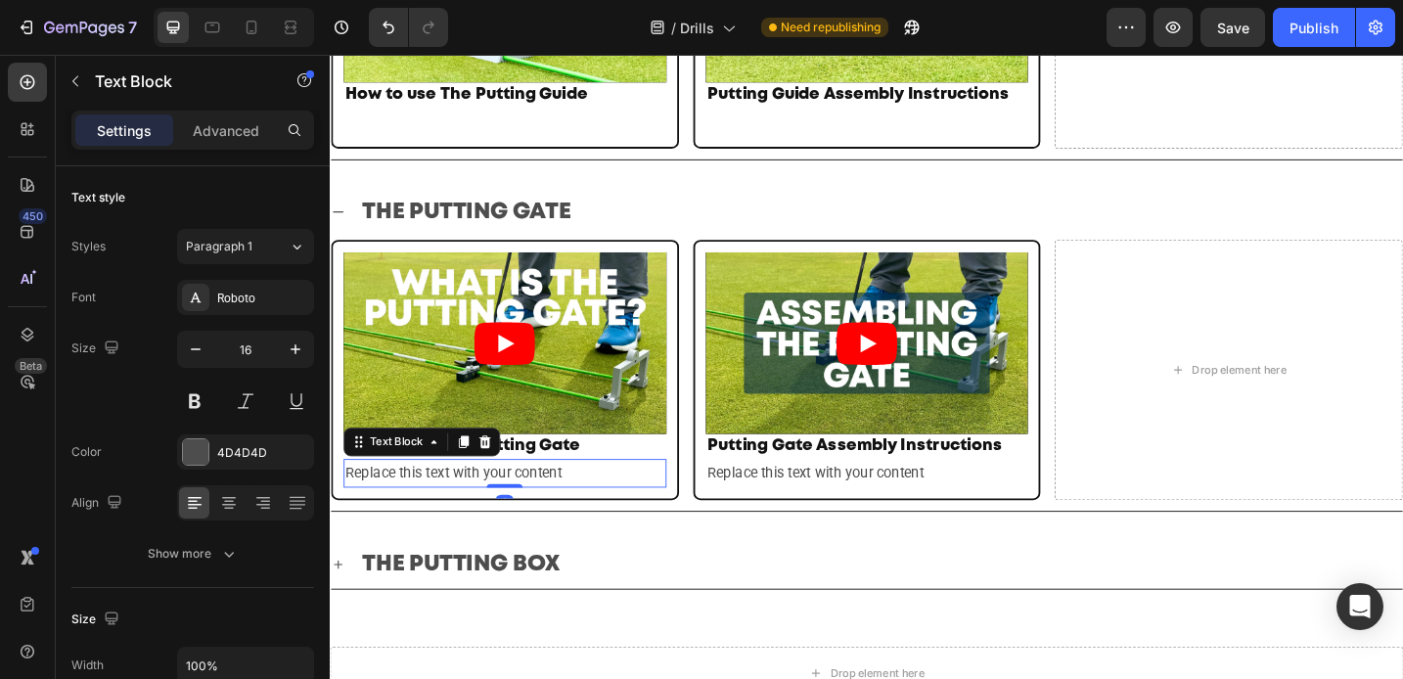
click at [602, 506] on div "Replace this text with your content" at bounding box center [520, 513] width 353 height 32
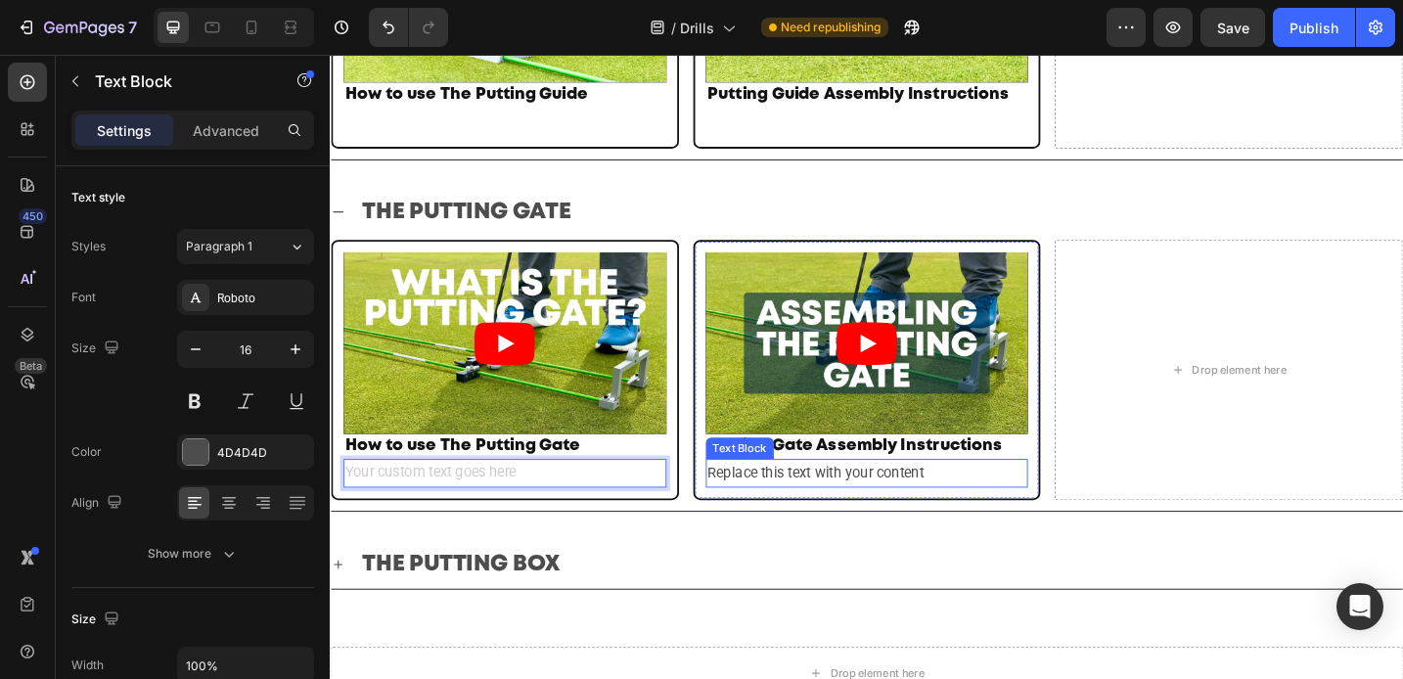
click at [843, 501] on div "Replace this text with your content" at bounding box center [917, 513] width 353 height 32
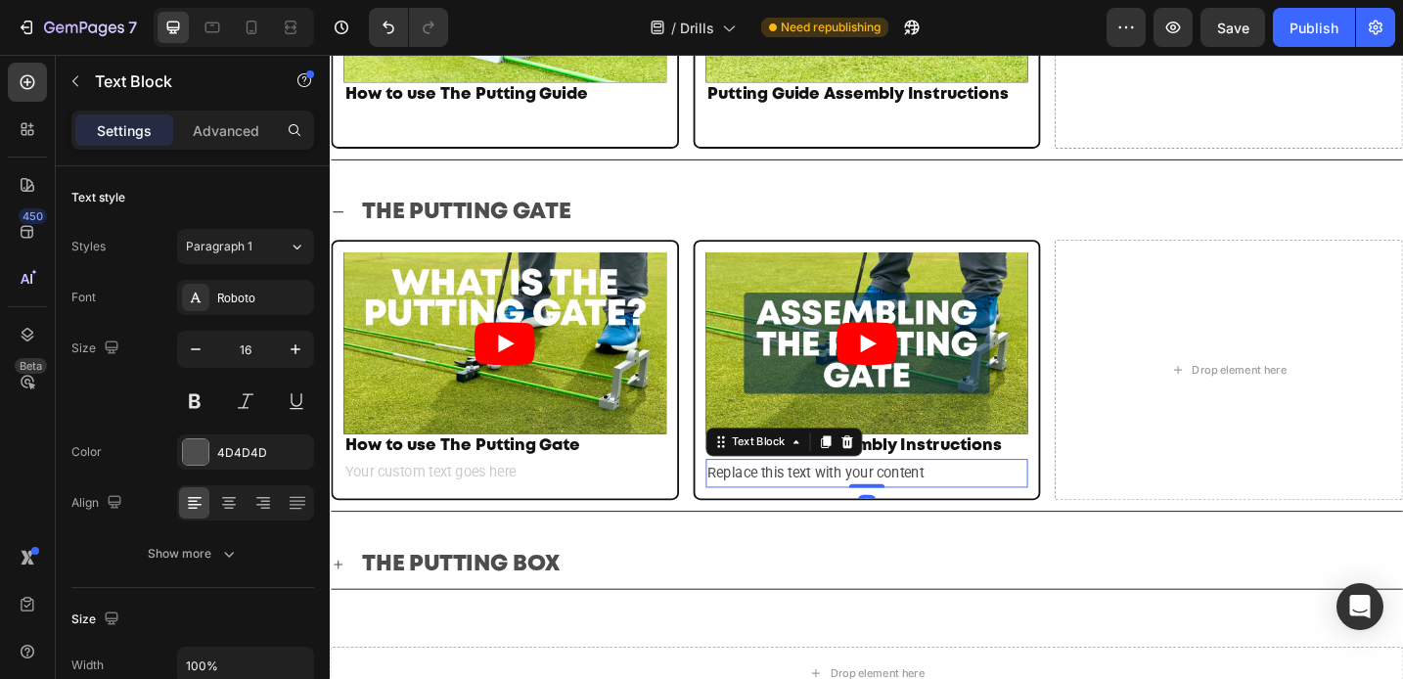
click at [996, 502] on div "Replace this text with your content" at bounding box center [917, 513] width 353 height 32
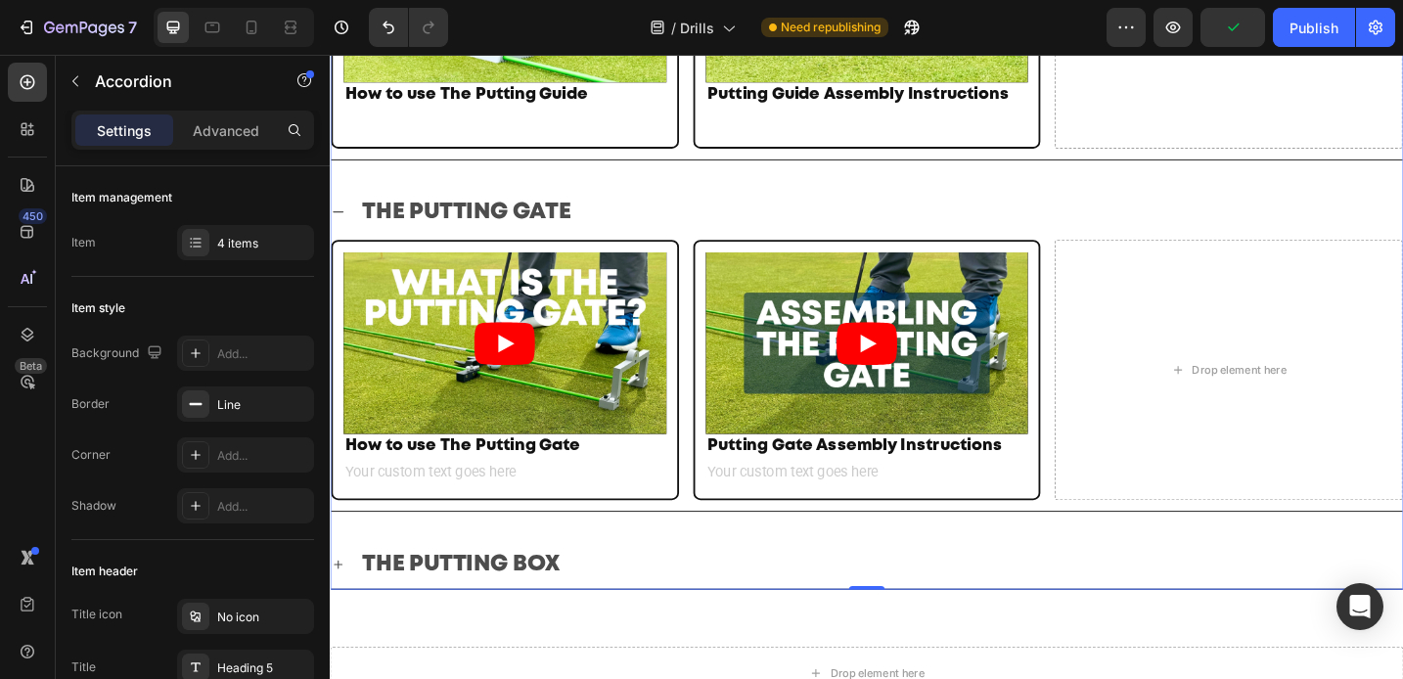
click at [345, 605] on icon at bounding box center [339, 613] width 16 height 16
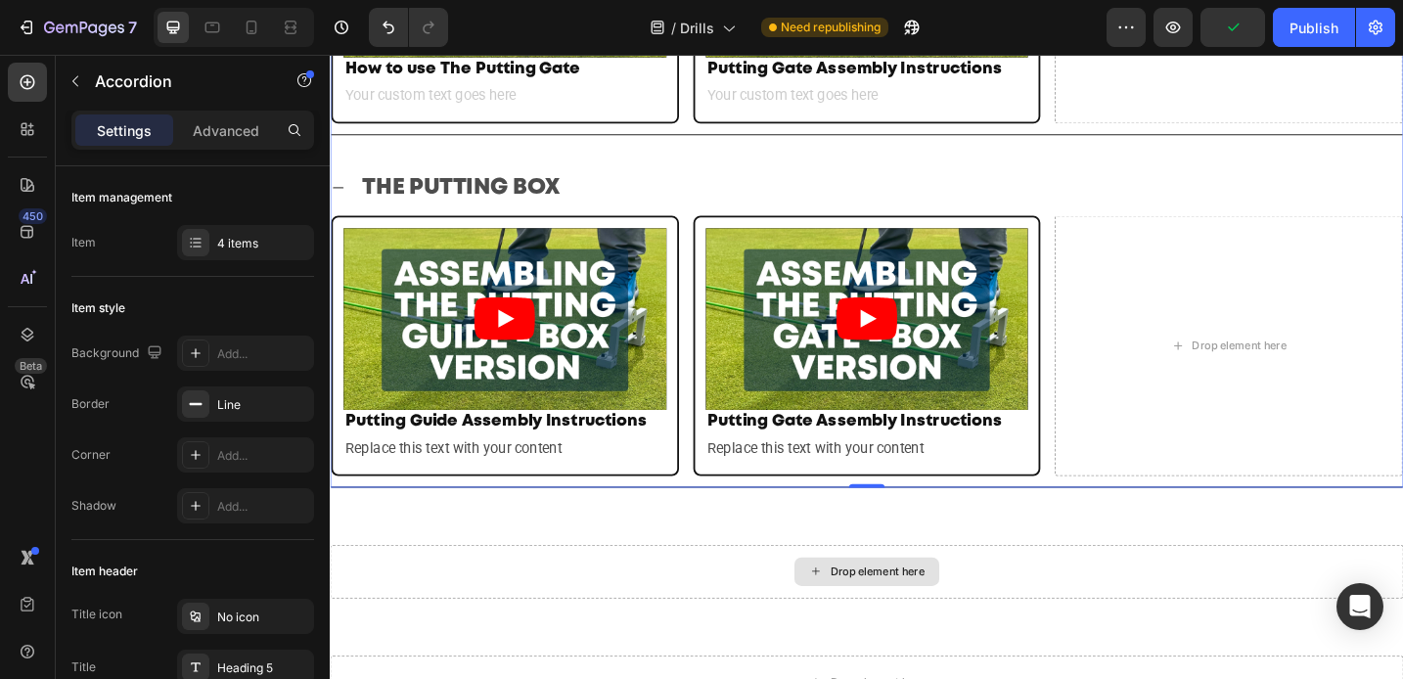
scroll to position [1286, 0]
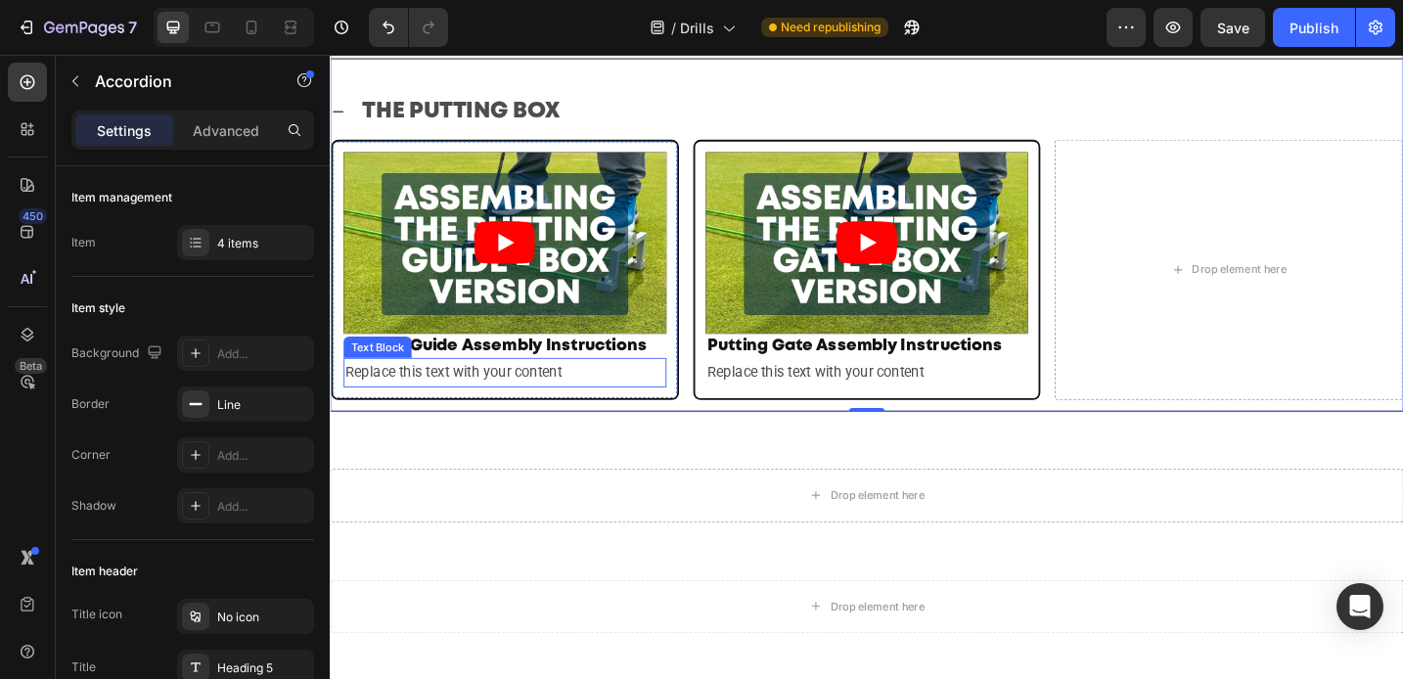
click at [529, 397] on div "Replace this text with your content" at bounding box center [520, 403] width 353 height 32
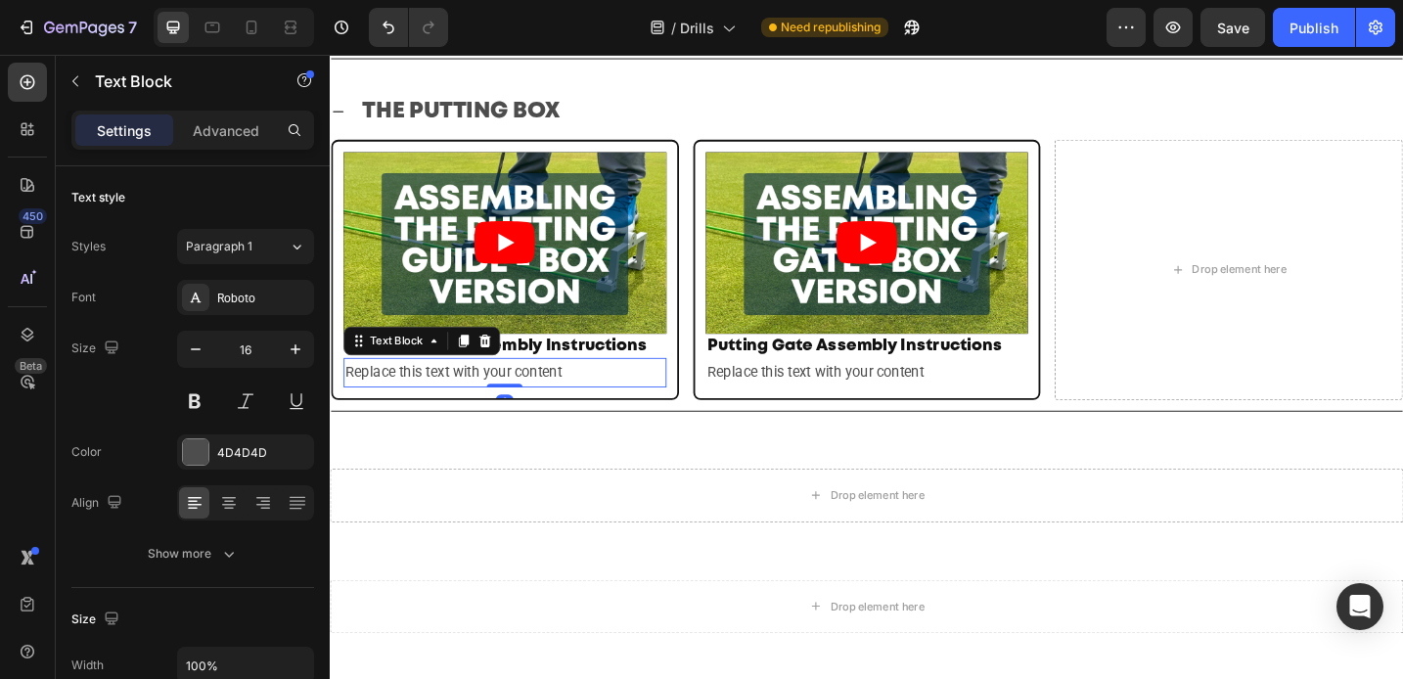
click at [606, 391] on div "Replace this text with your content" at bounding box center [520, 403] width 353 height 32
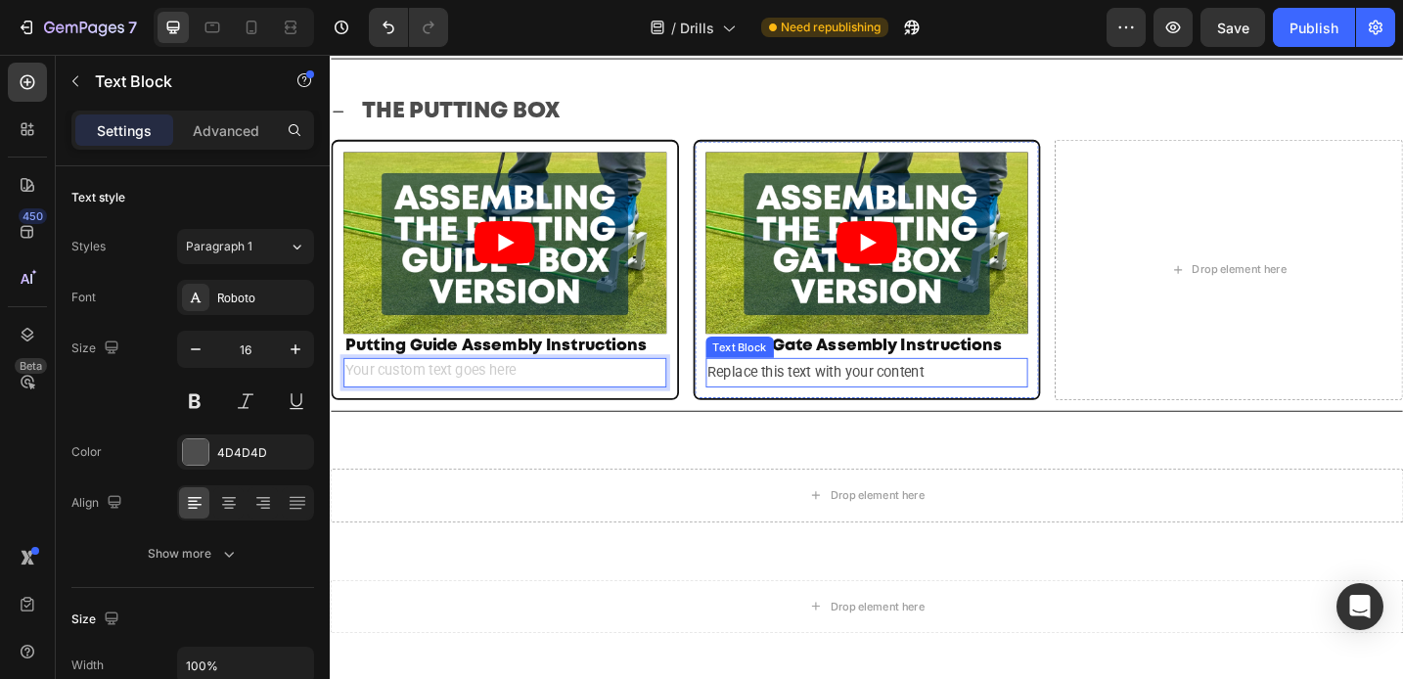
click at [829, 392] on div "Replace this text with your content" at bounding box center [917, 403] width 353 height 32
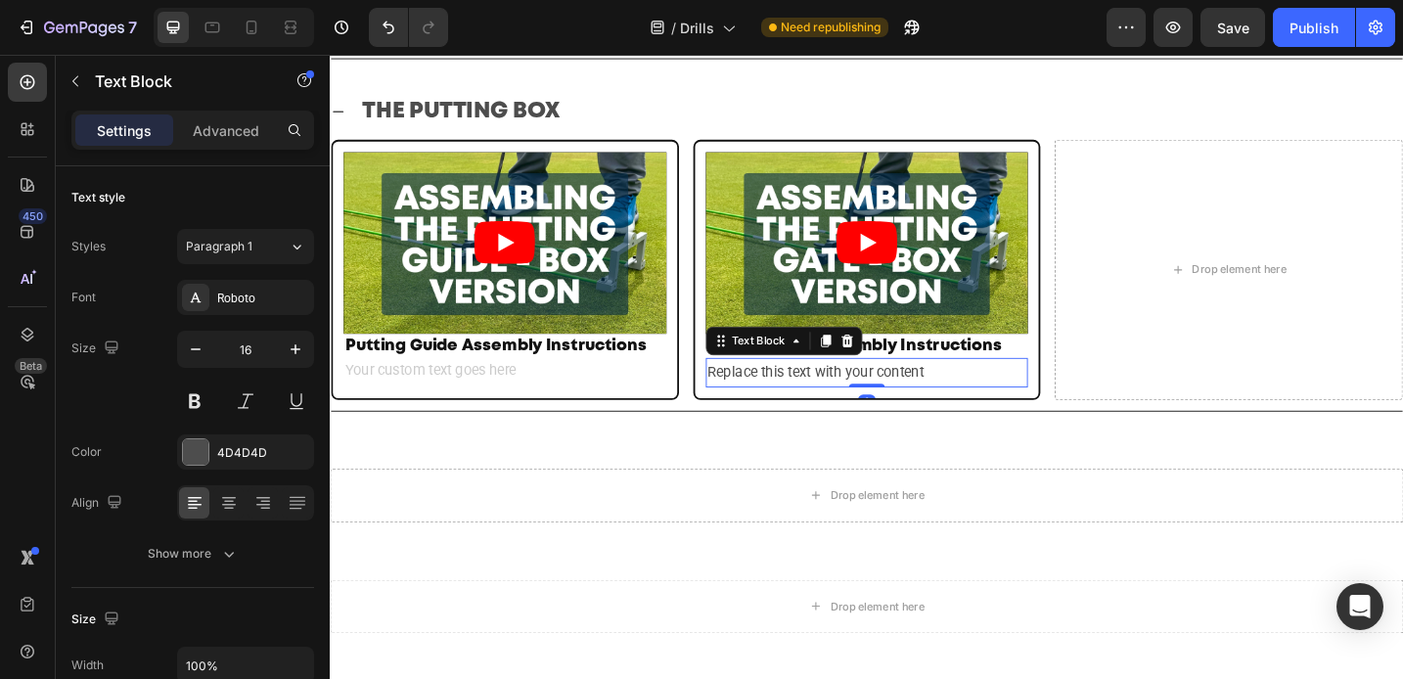
click at [1007, 396] on div "Replace this text with your content" at bounding box center [917, 403] width 353 height 32
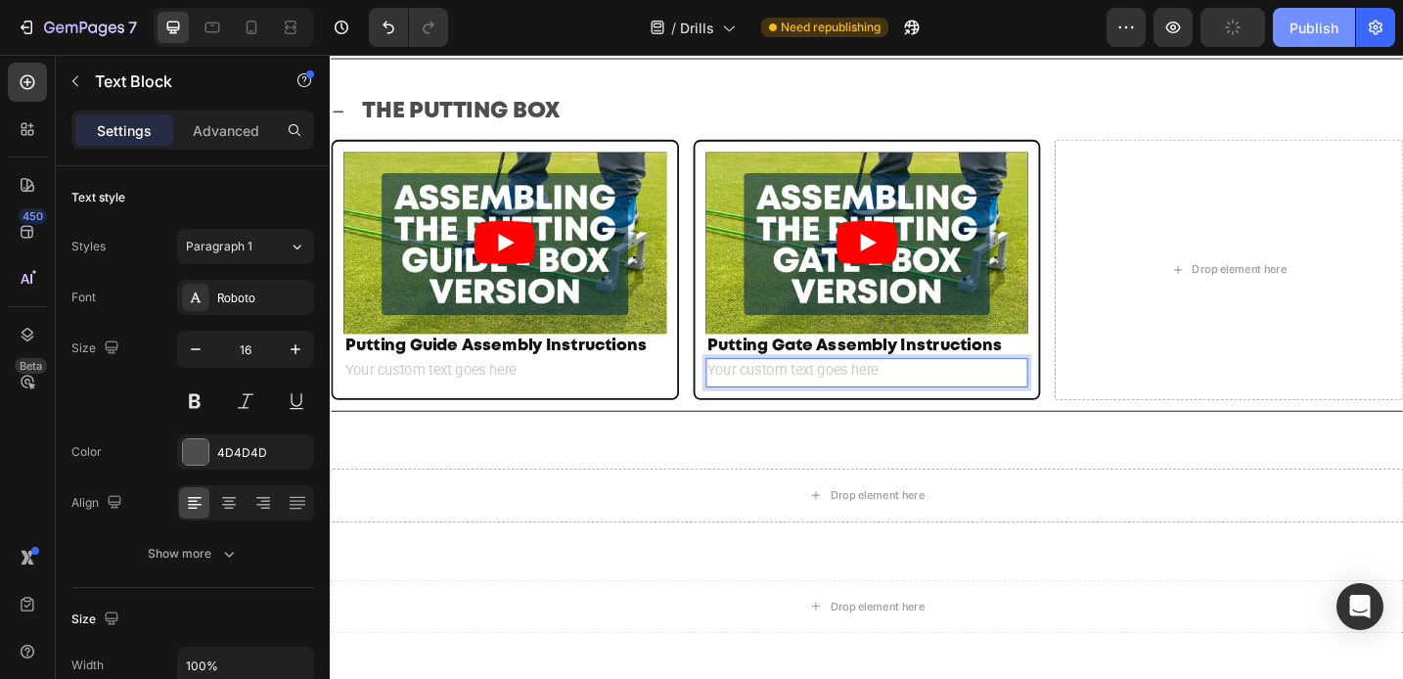
click at [1312, 32] on div "Publish" at bounding box center [1314, 28] width 49 height 21
